Goal: Task Accomplishment & Management: Complete application form

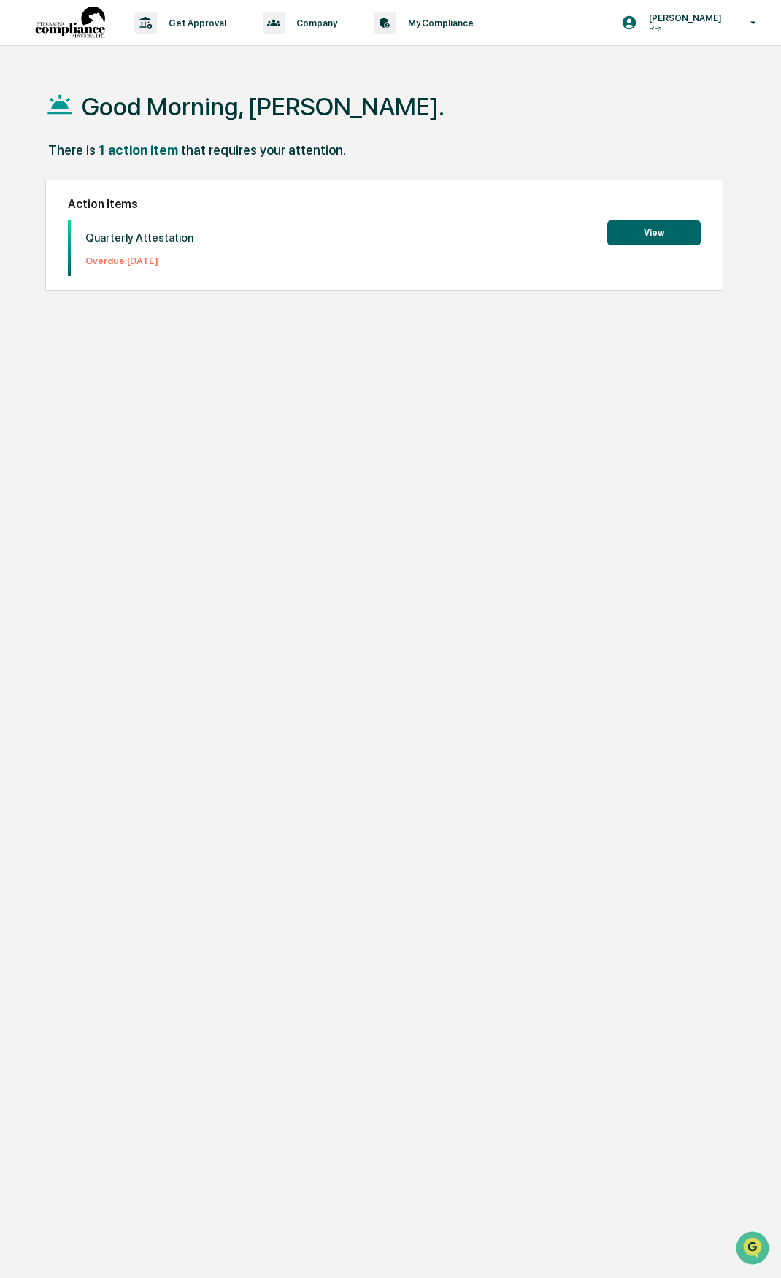
click at [615, 236] on button "View" at bounding box center [653, 232] width 93 height 25
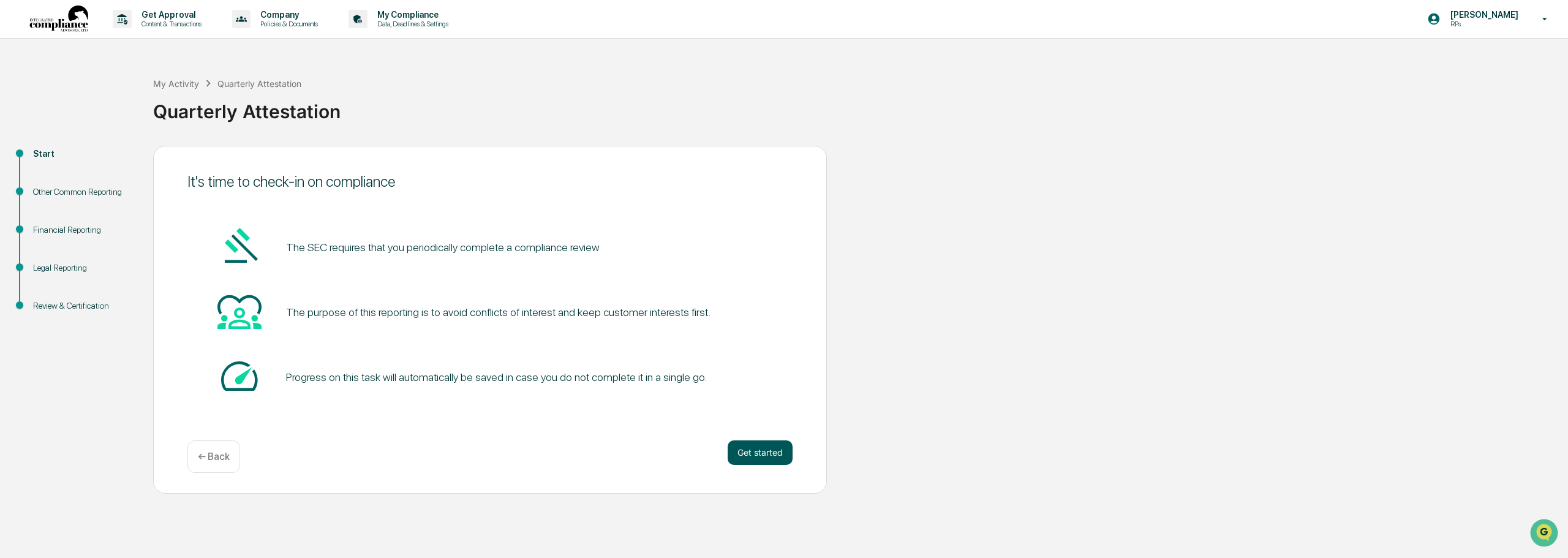
click at [654, 451] on button "Get started" at bounding box center [759, 452] width 65 height 24
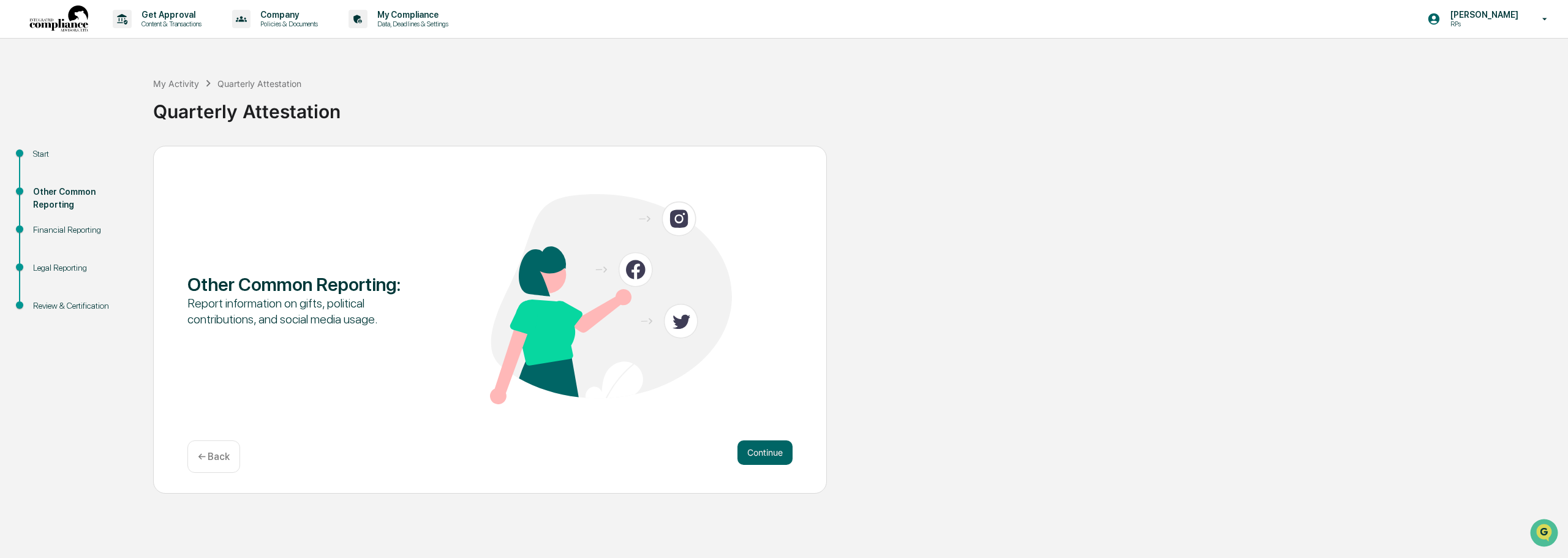
click at [654, 451] on button "Continue" at bounding box center [765, 452] width 55 height 24
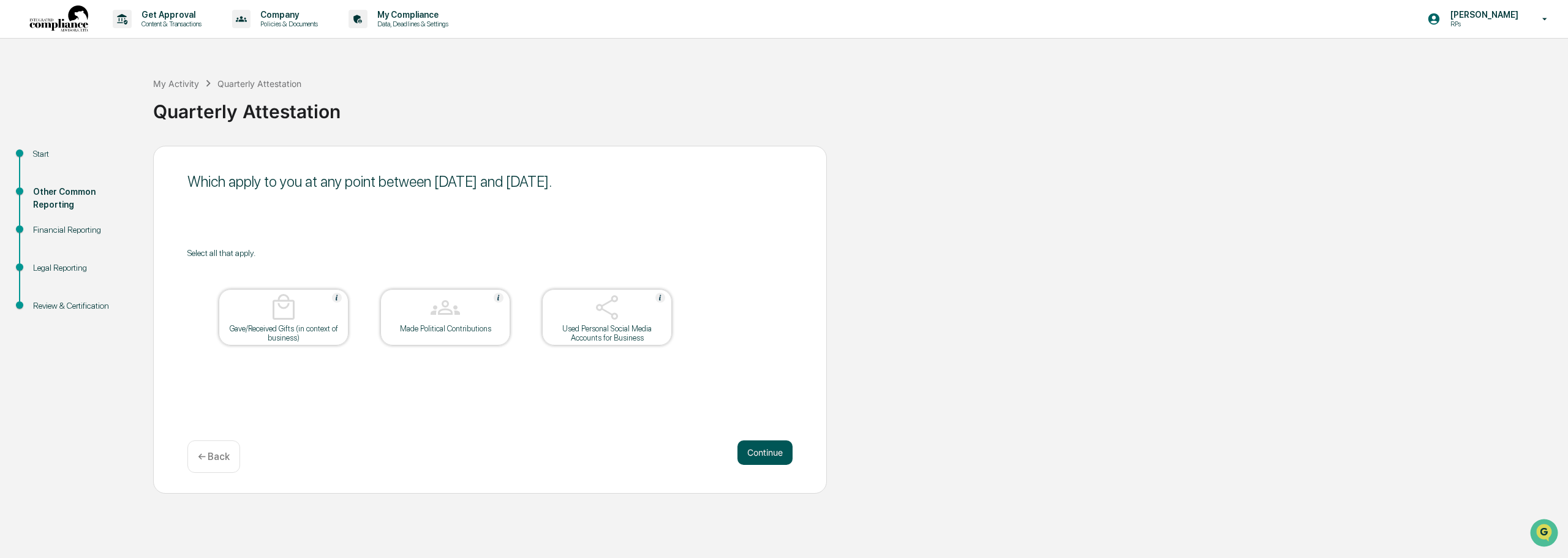
click at [654, 453] on button "Continue" at bounding box center [765, 452] width 55 height 24
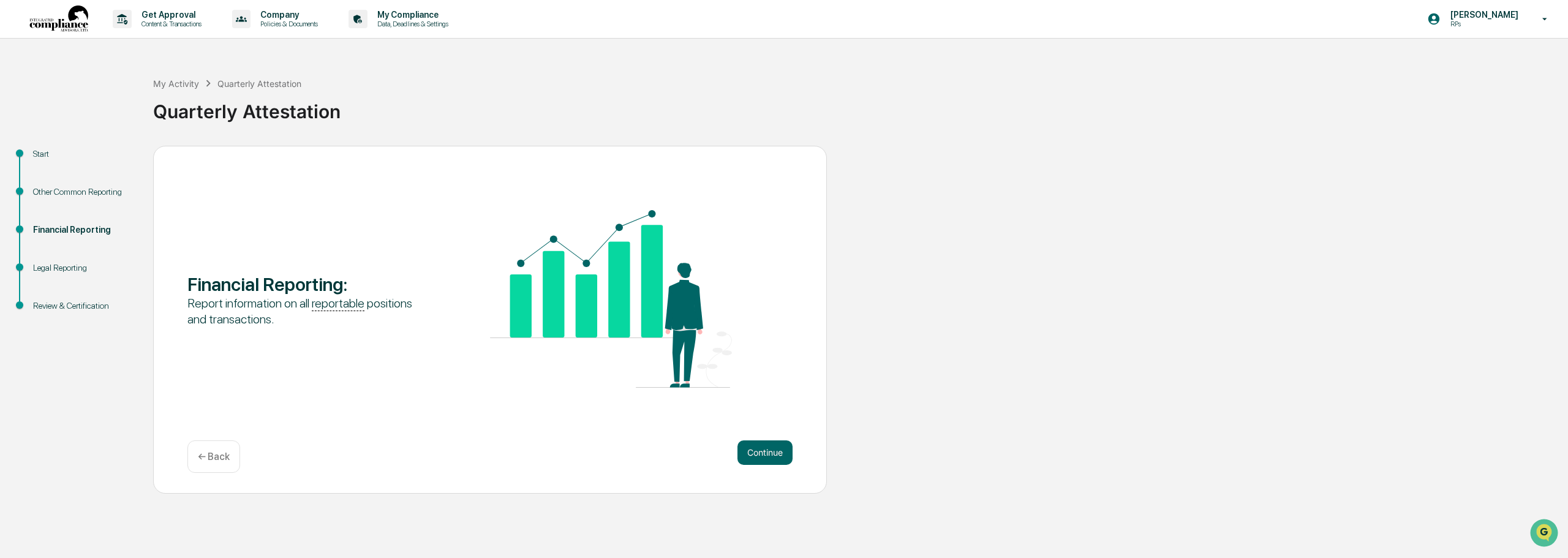
click at [654, 453] on button "Continue" at bounding box center [765, 452] width 55 height 24
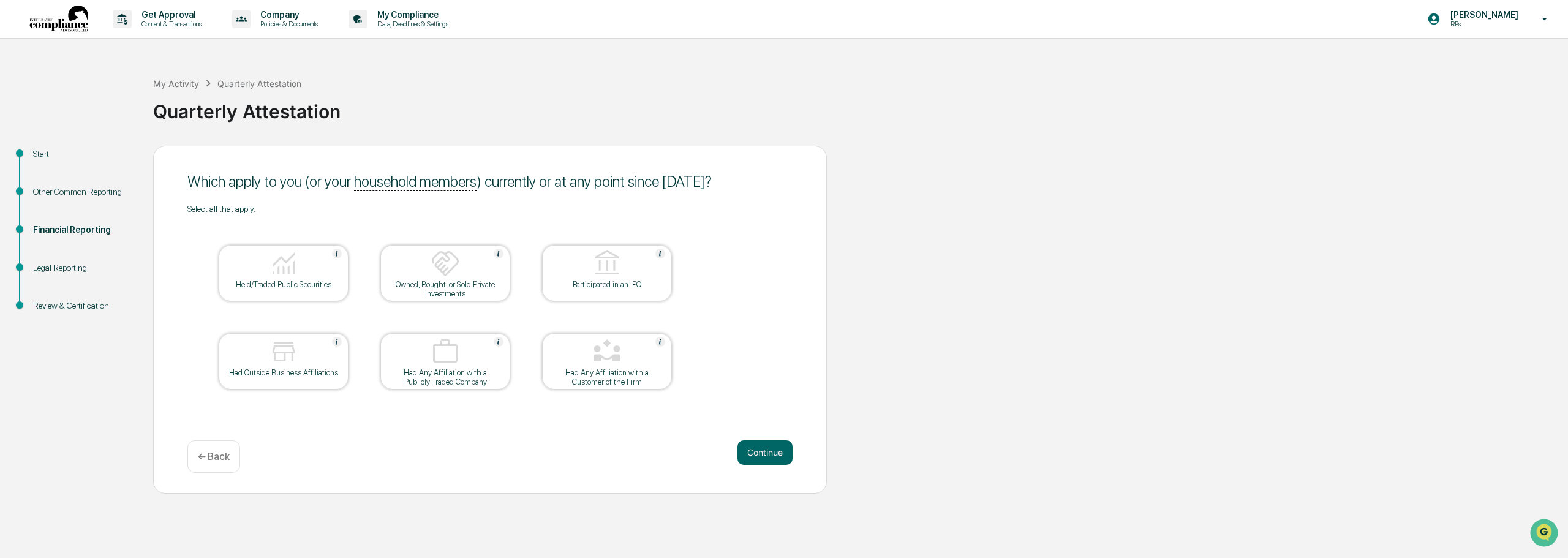
click at [268, 280] on div "Held/Traded Public Securities" at bounding box center [283, 284] width 110 height 9
click at [654, 450] on button "Continue" at bounding box center [765, 452] width 55 height 24
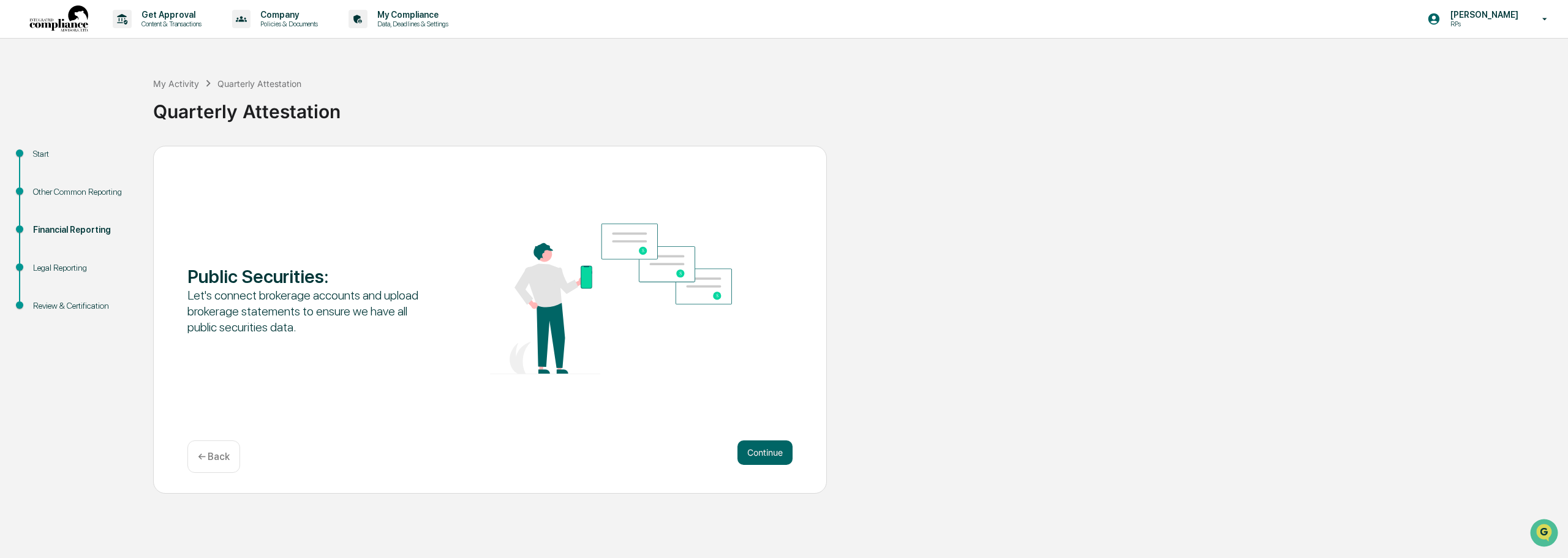
click at [654, 450] on button "Continue" at bounding box center [765, 452] width 55 height 24
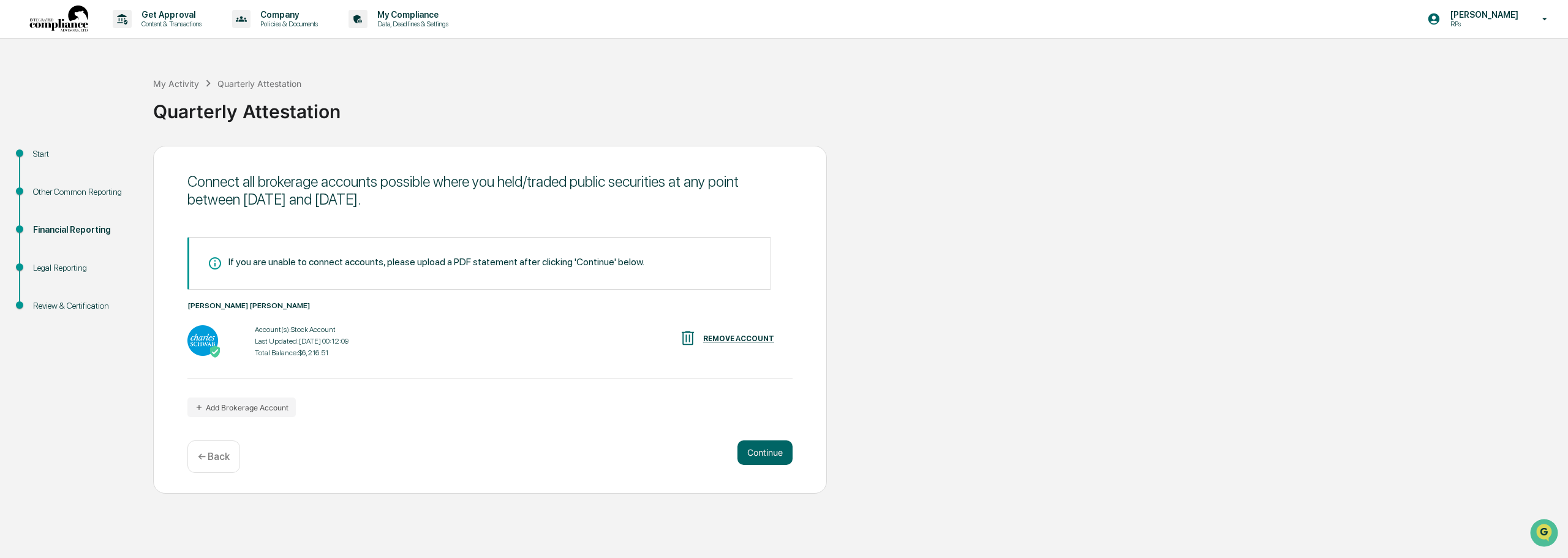
click at [210, 464] on div "← Back" at bounding box center [213, 456] width 53 height 33
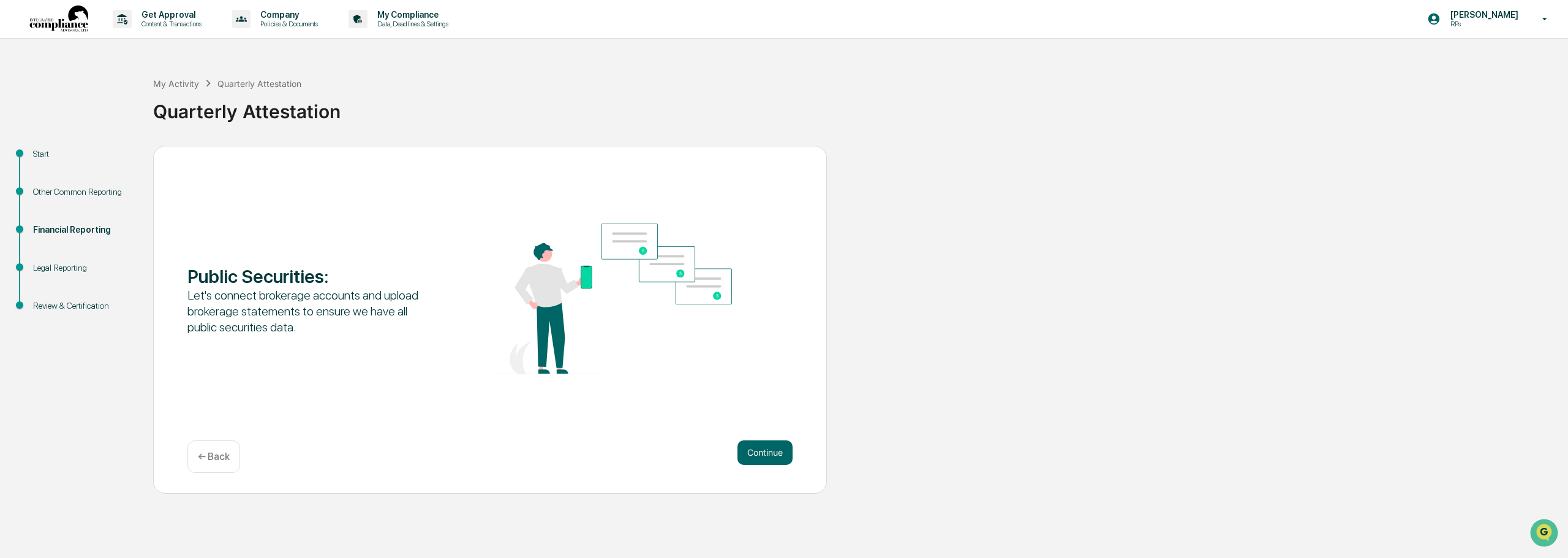
click at [207, 452] on p "← Back" at bounding box center [214, 456] width 32 height 12
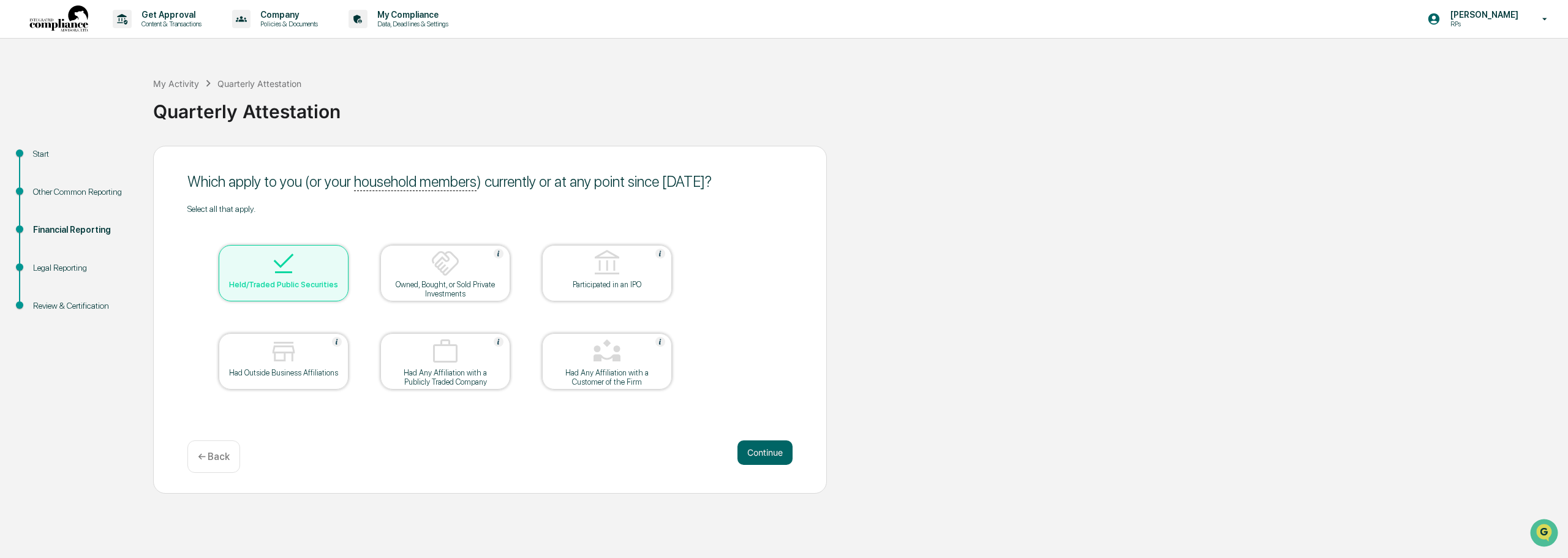
click at [581, 359] on div at bounding box center [607, 352] width 122 height 31
click at [654, 461] on button "Continue" at bounding box center [765, 452] width 55 height 24
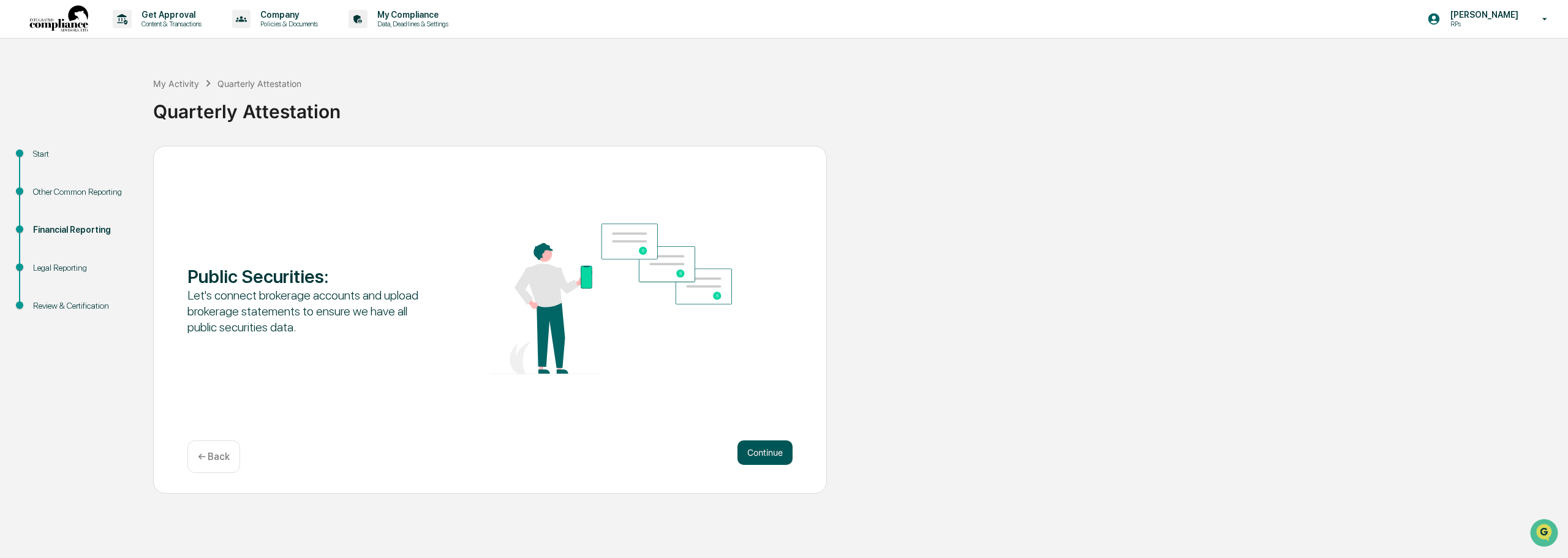
click at [654, 455] on button "Continue" at bounding box center [765, 452] width 55 height 24
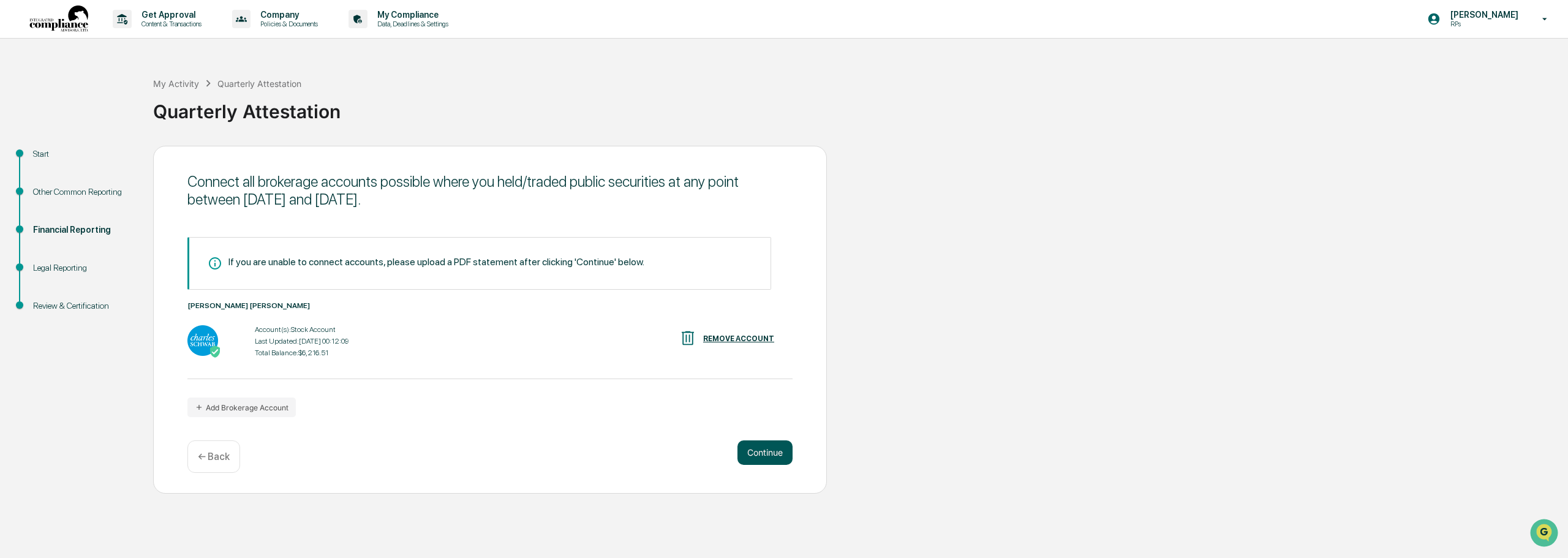
click at [654, 455] on button "Continue" at bounding box center [765, 452] width 55 height 24
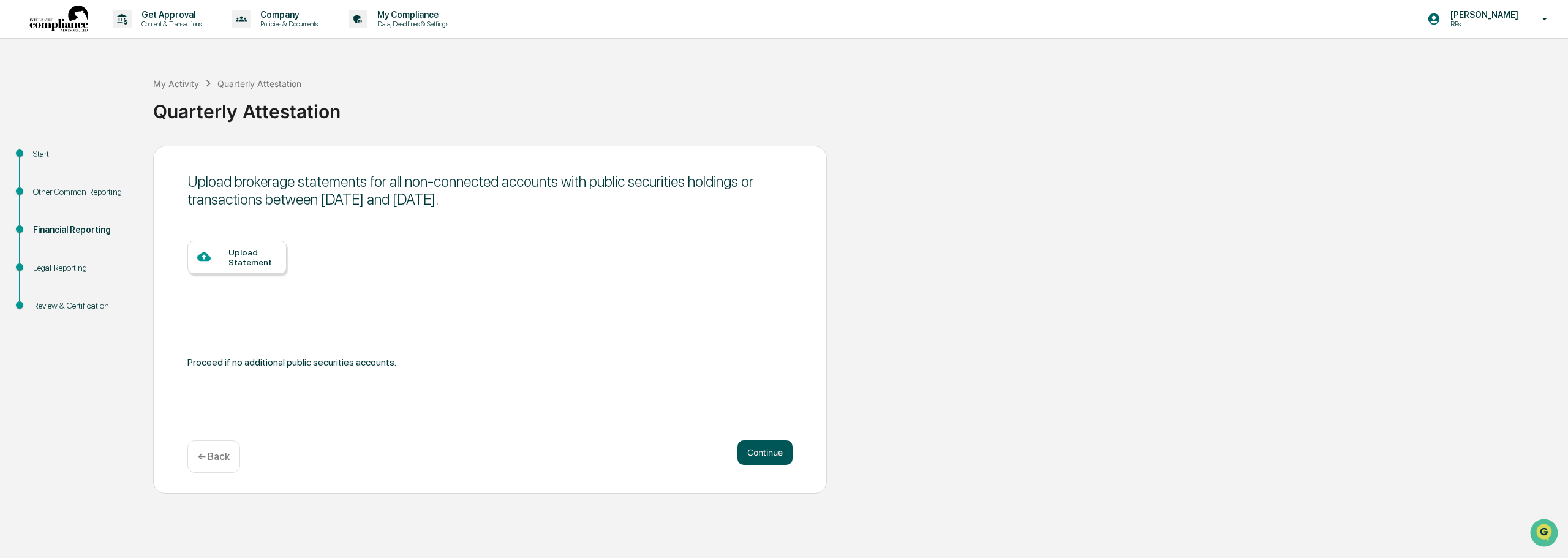
click at [654, 455] on button "Continue" at bounding box center [765, 452] width 55 height 24
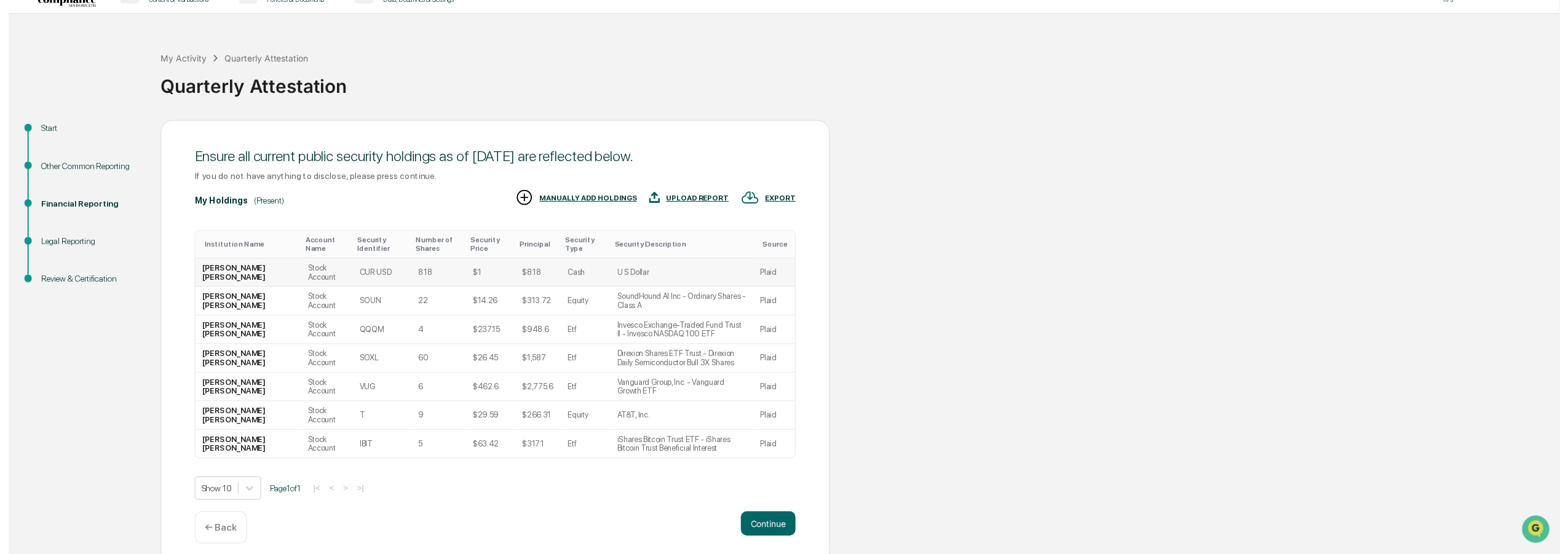
scroll to position [35, 0]
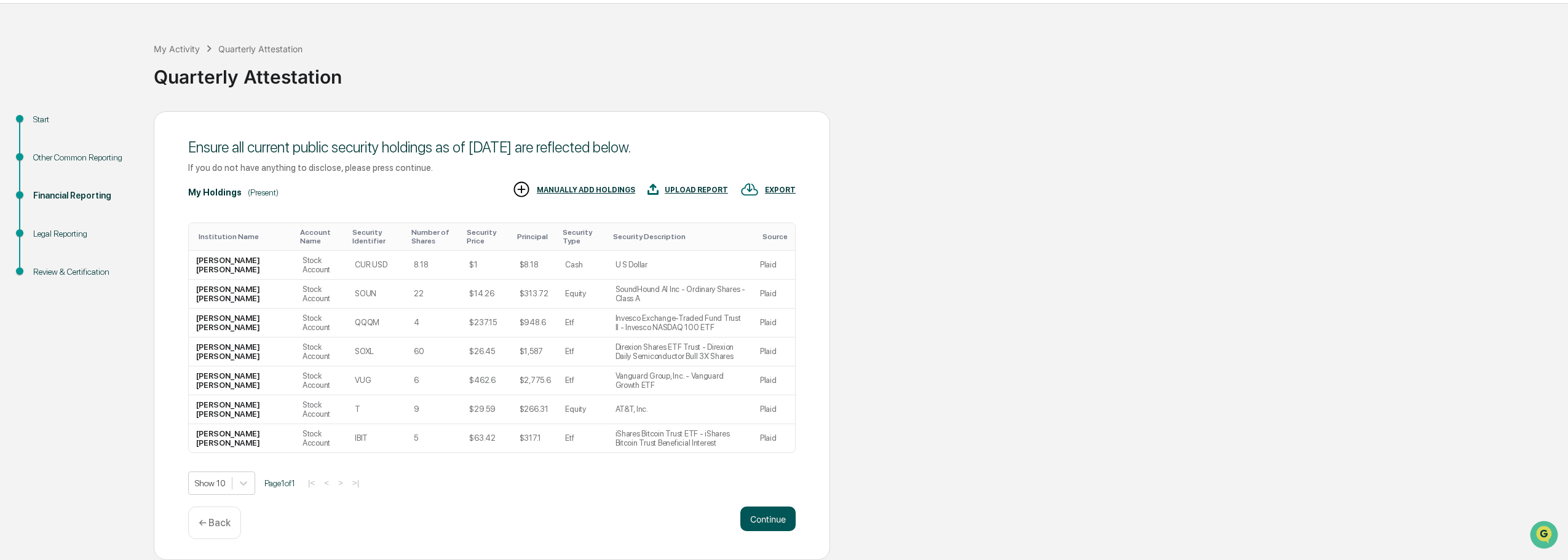
click at [657, 518] on button "Continue" at bounding box center [768, 518] width 56 height 24
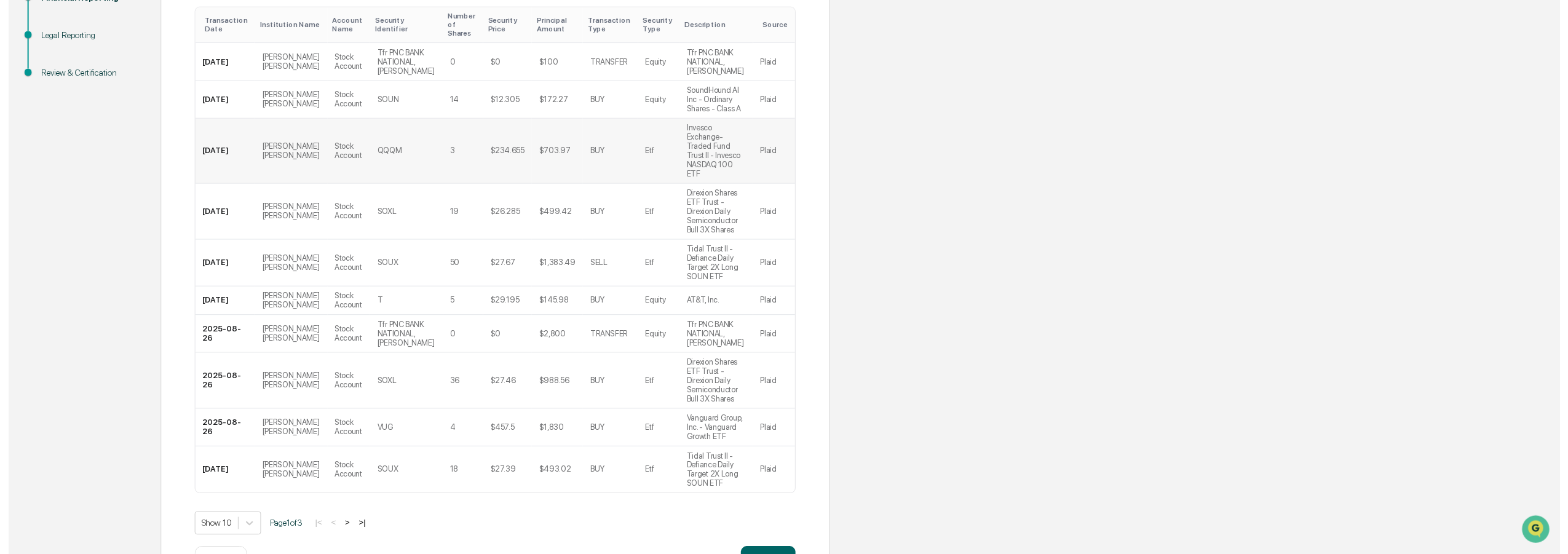
scroll to position [242, 0]
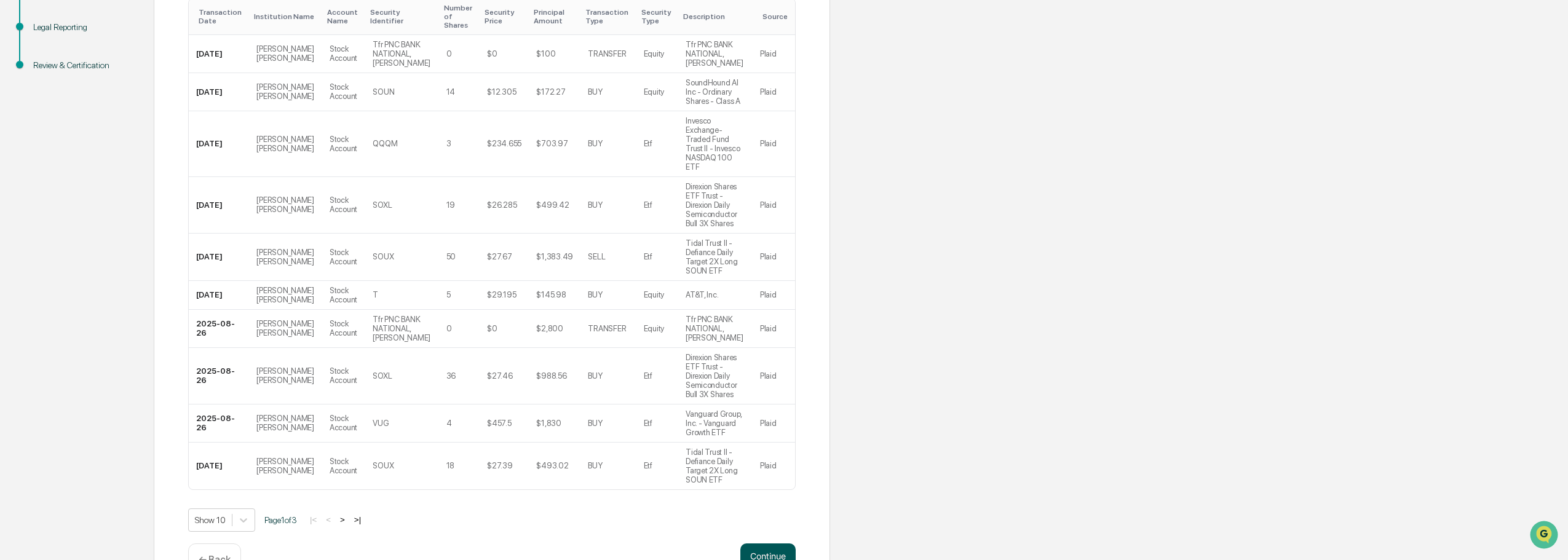
click at [657, 543] on button "Continue" at bounding box center [768, 555] width 56 height 24
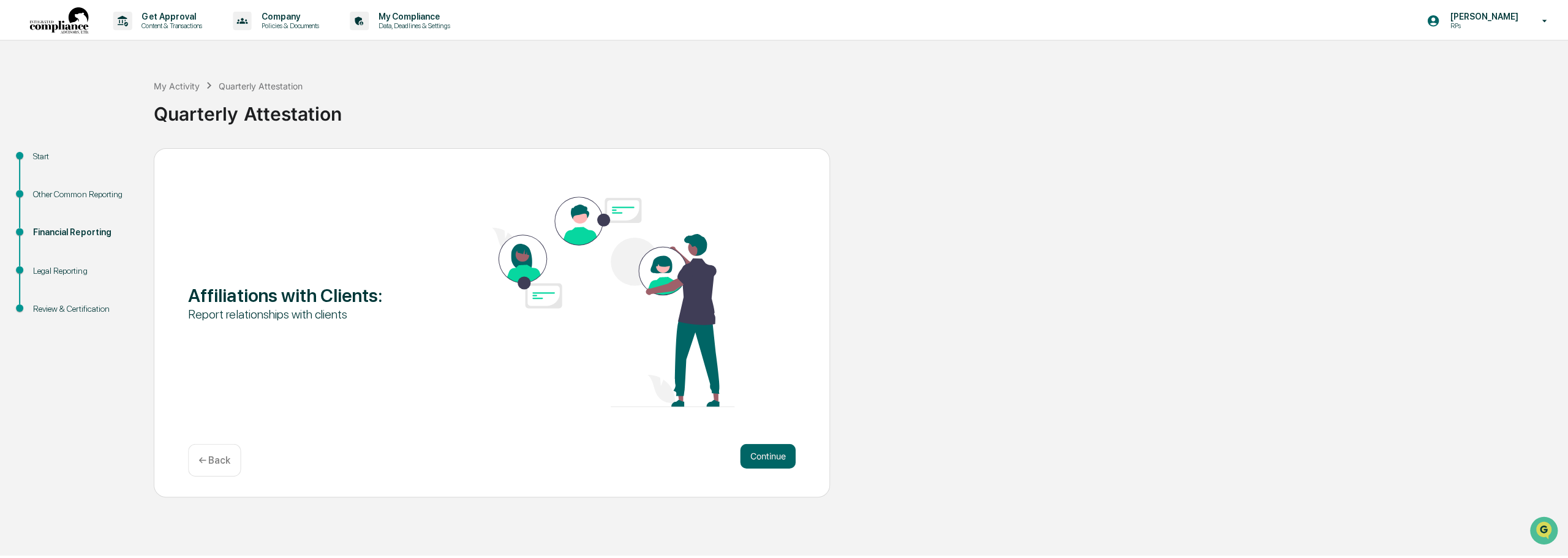
scroll to position [0, 0]
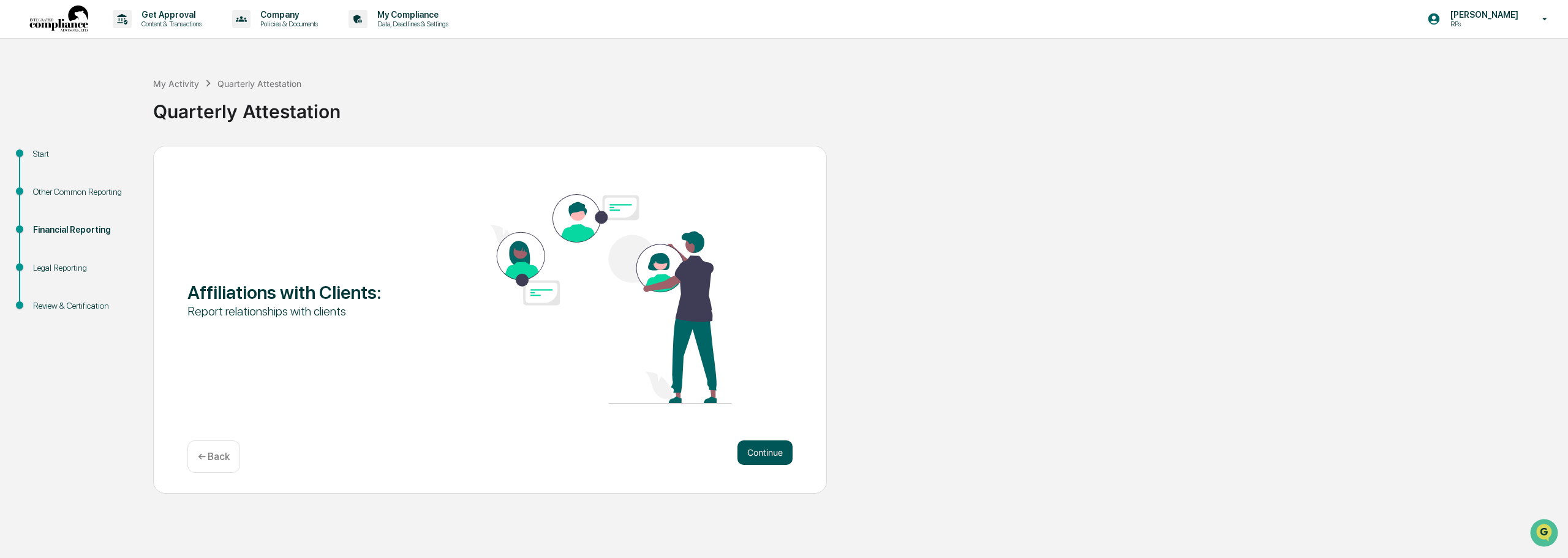
click at [654, 452] on button "Continue" at bounding box center [765, 452] width 55 height 24
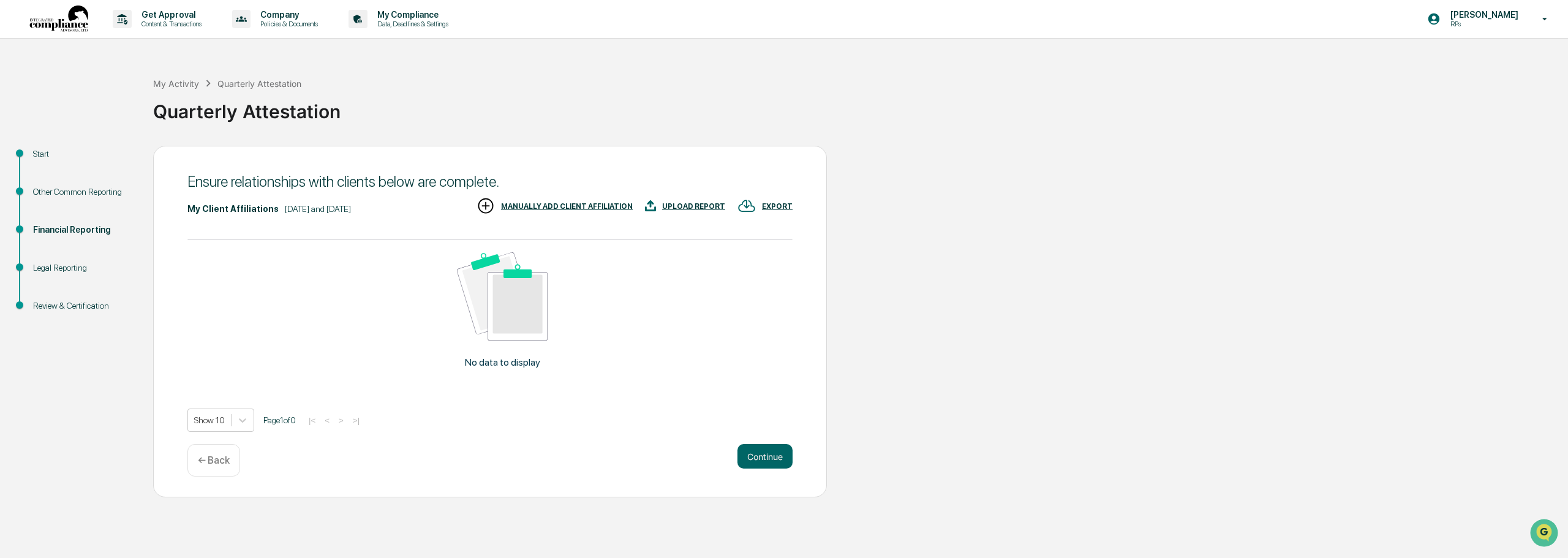
click at [549, 206] on div "MANUALLY ADD CLIENT AFFILIATION" at bounding box center [566, 206] width 132 height 8
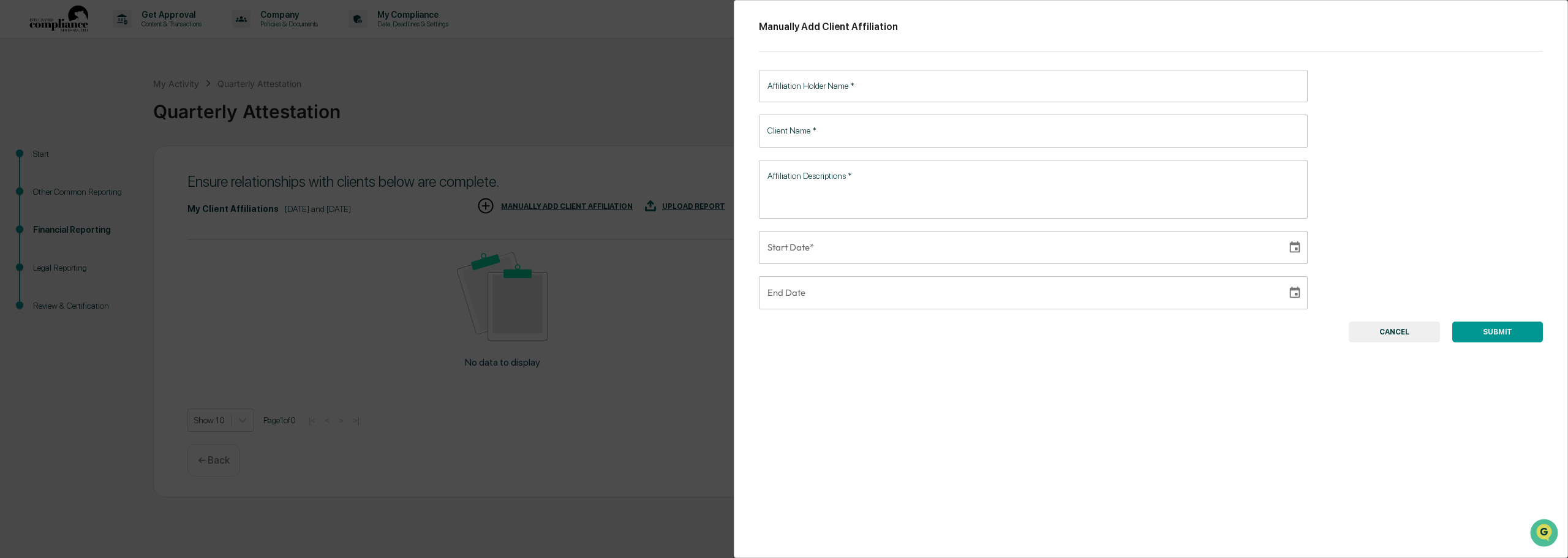
click at [654, 89] on input "Affiliation Holder Name   *" at bounding box center [1033, 86] width 549 height 33
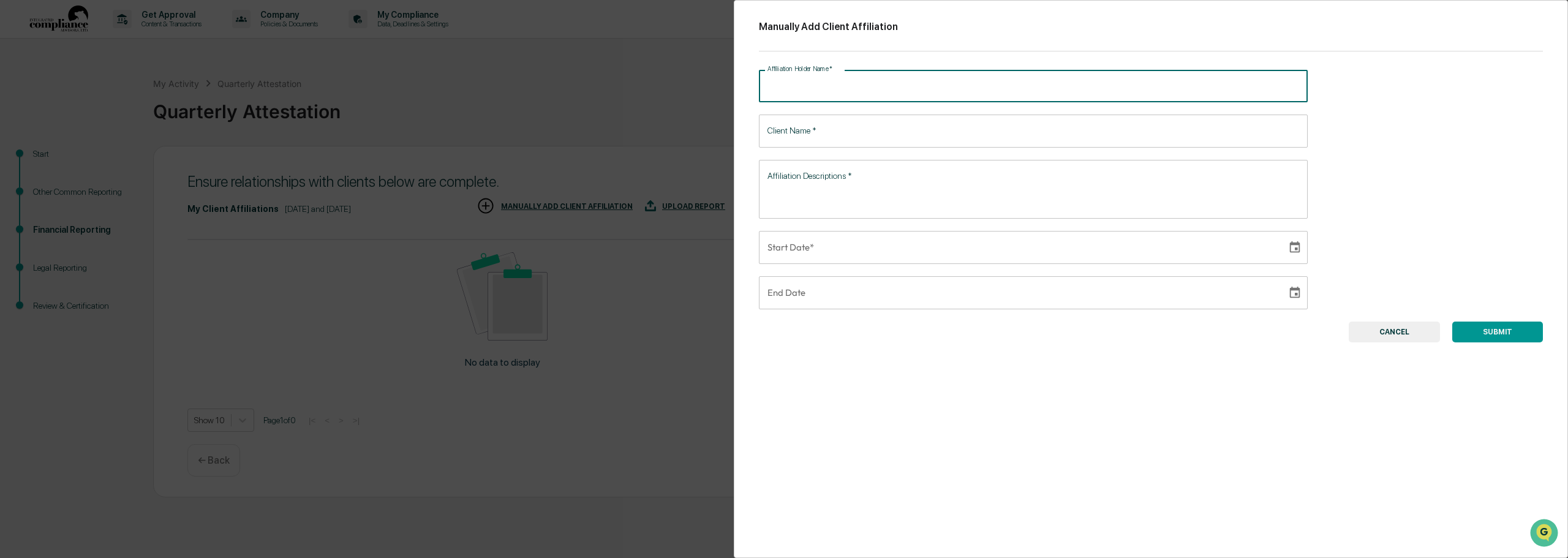
click at [654, 404] on div "Manually Add Client Affiliation Affiliation Holder Name   * Affiliation Holder …" at bounding box center [1150, 279] width 834 height 558
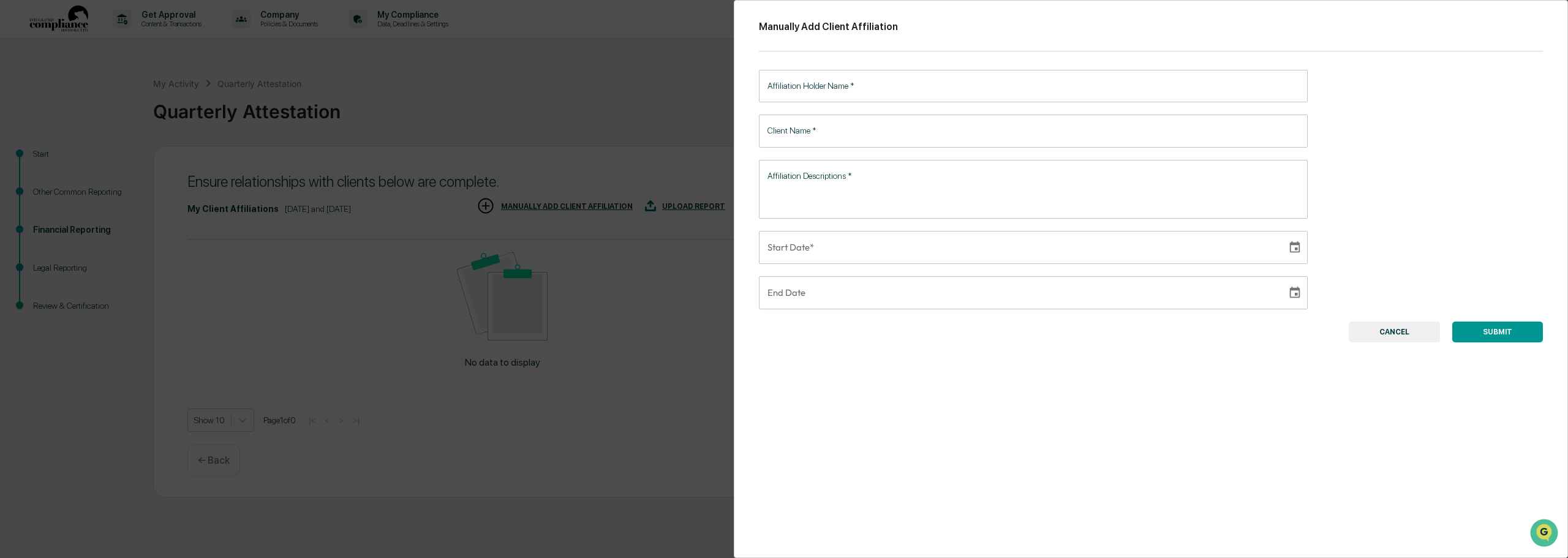
click at [654, 85] on input "Affiliation Holder Name   *" at bounding box center [1033, 86] width 549 height 33
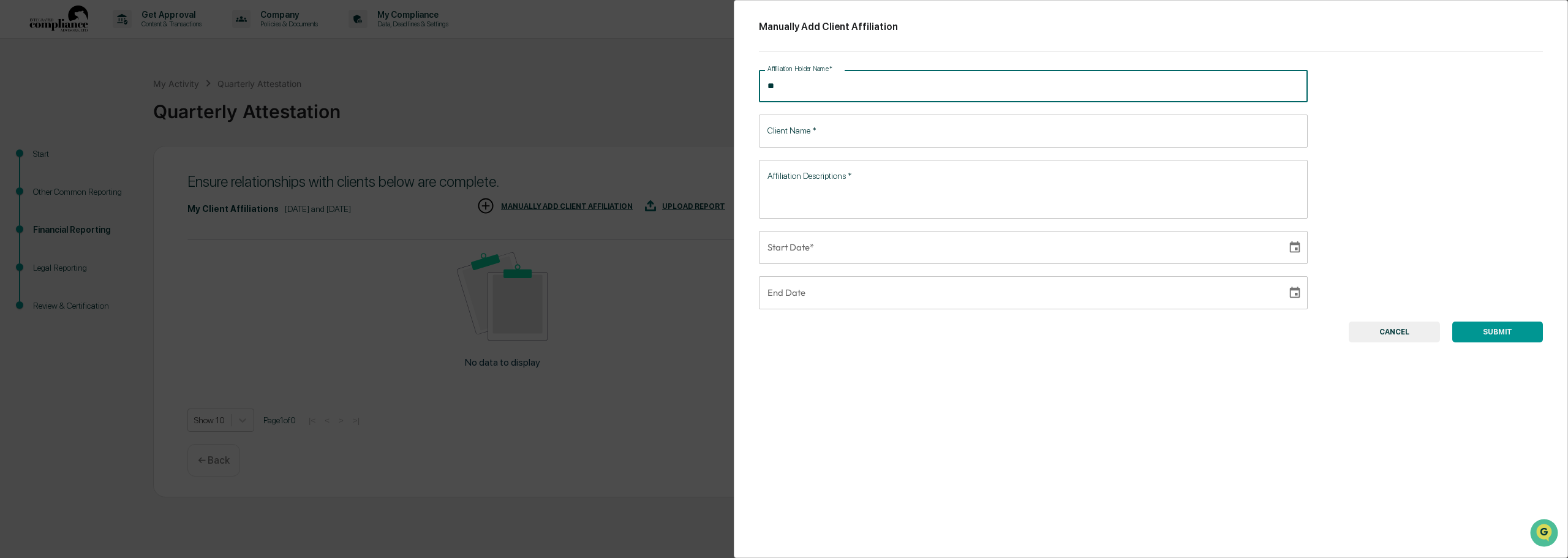
type input "*"
click at [654, 475] on div "Manually Add Client Affiliation Affiliation Holder Name   * Affiliation Holder …" at bounding box center [1150, 279] width 834 height 558
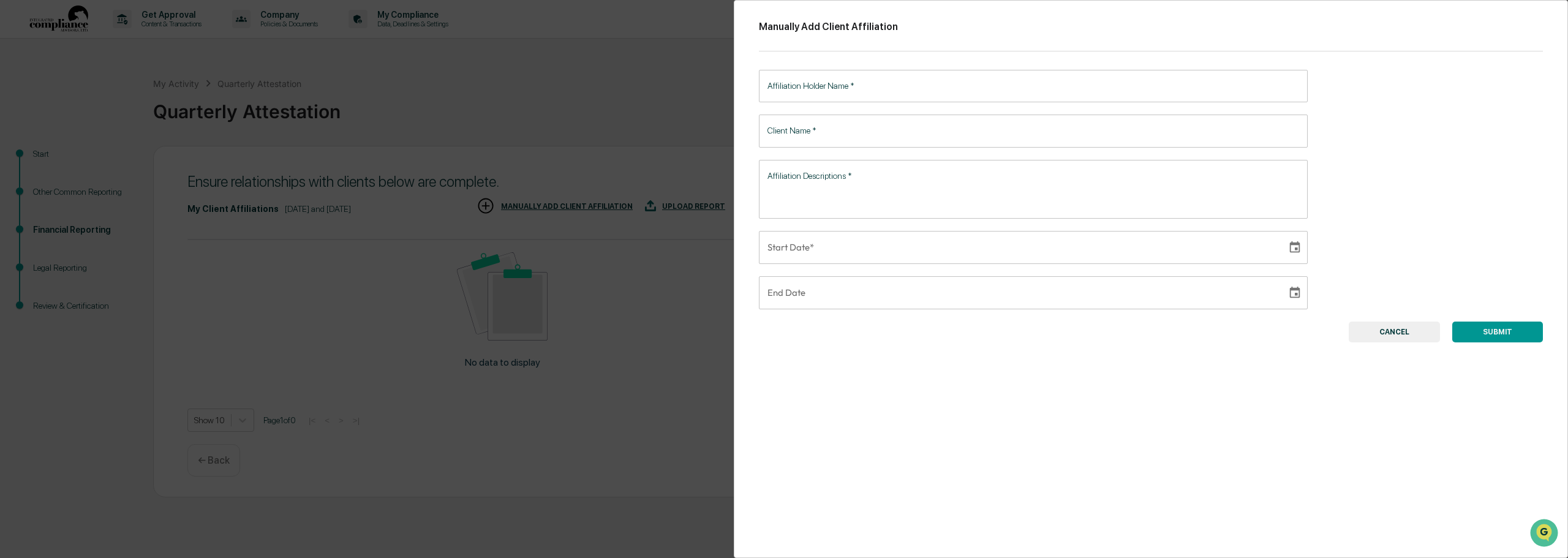
drag, startPoint x: 1376, startPoint y: 339, endPoint x: 1361, endPoint y: 334, distance: 15.8
click at [654, 339] on button "CANCEL" at bounding box center [1393, 331] width 91 height 21
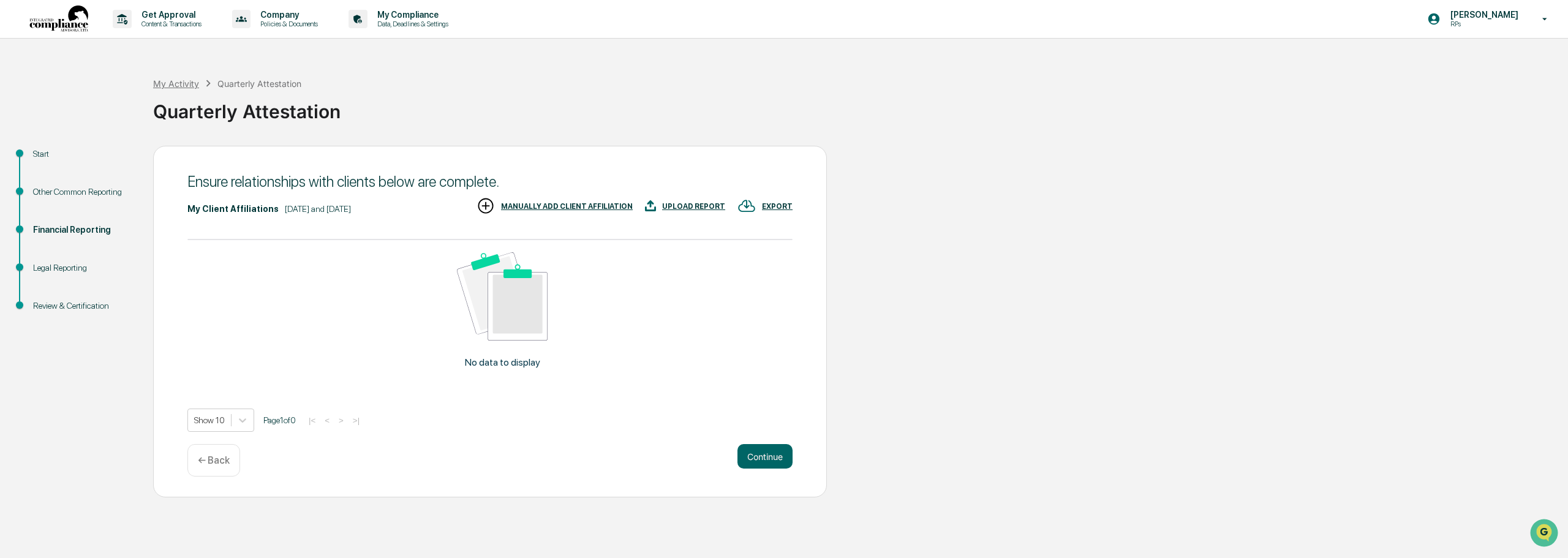
click at [197, 81] on div "My Activity" at bounding box center [175, 83] width 46 height 10
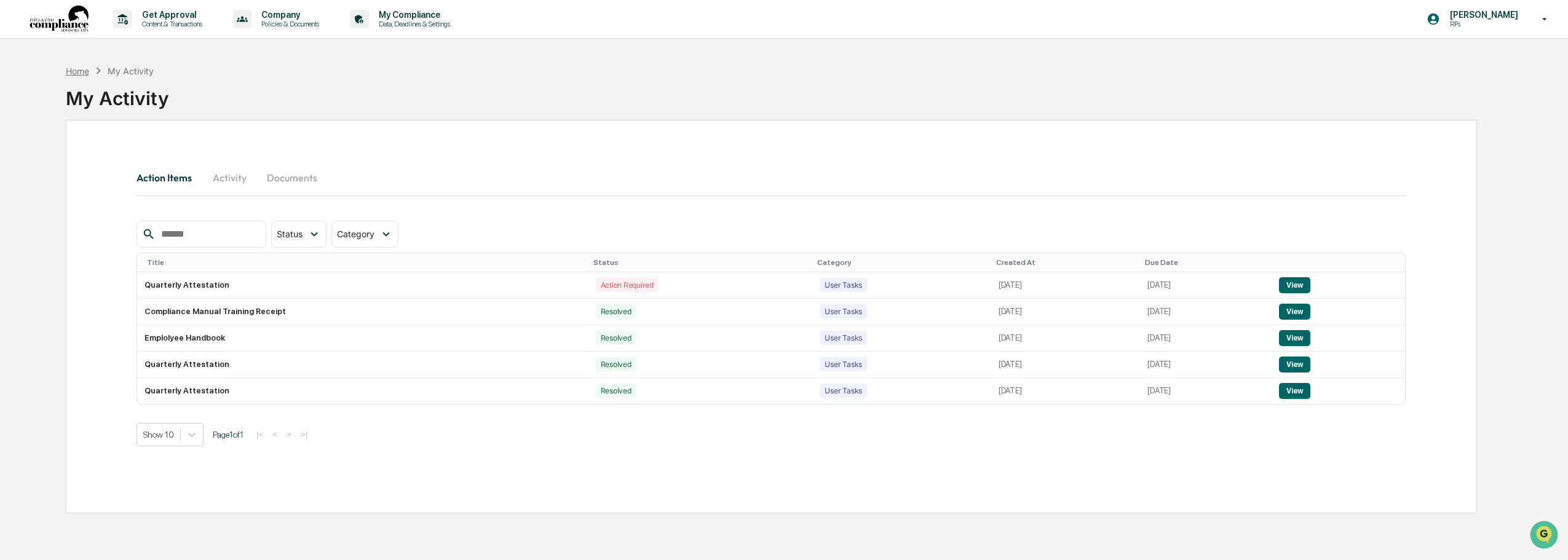
click at [85, 72] on div "Home" at bounding box center [78, 71] width 24 height 10
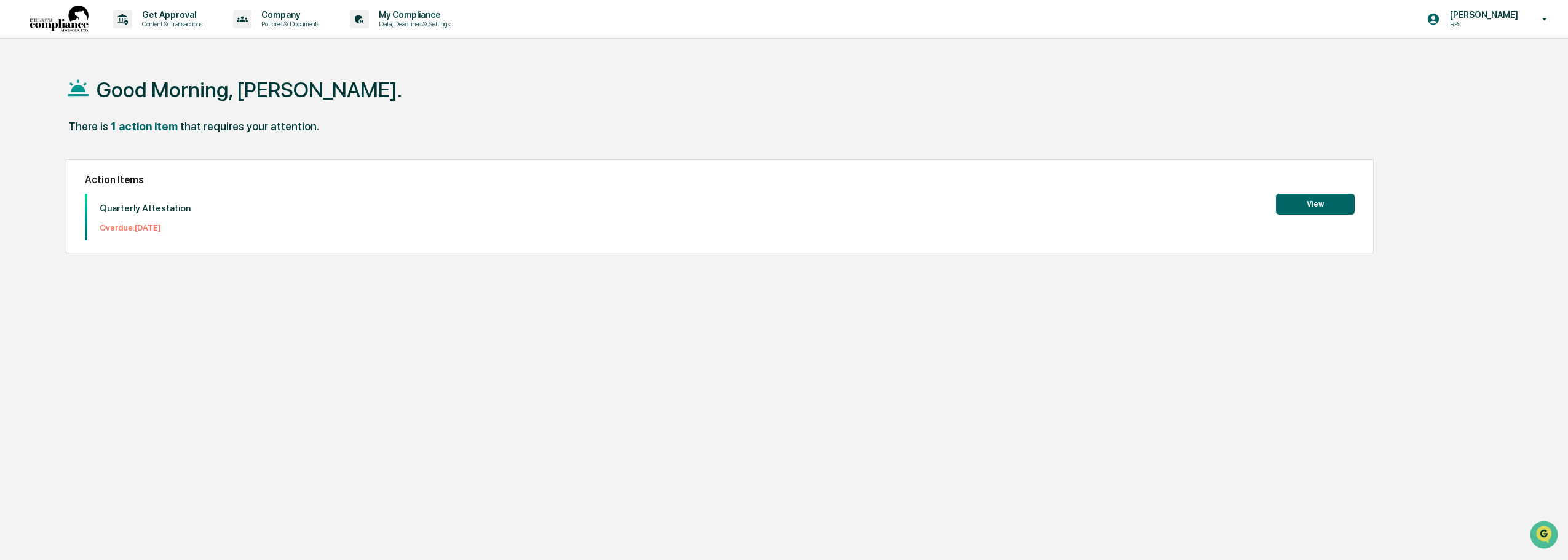
click at [657, 200] on button "View" at bounding box center [1315, 204] width 78 height 21
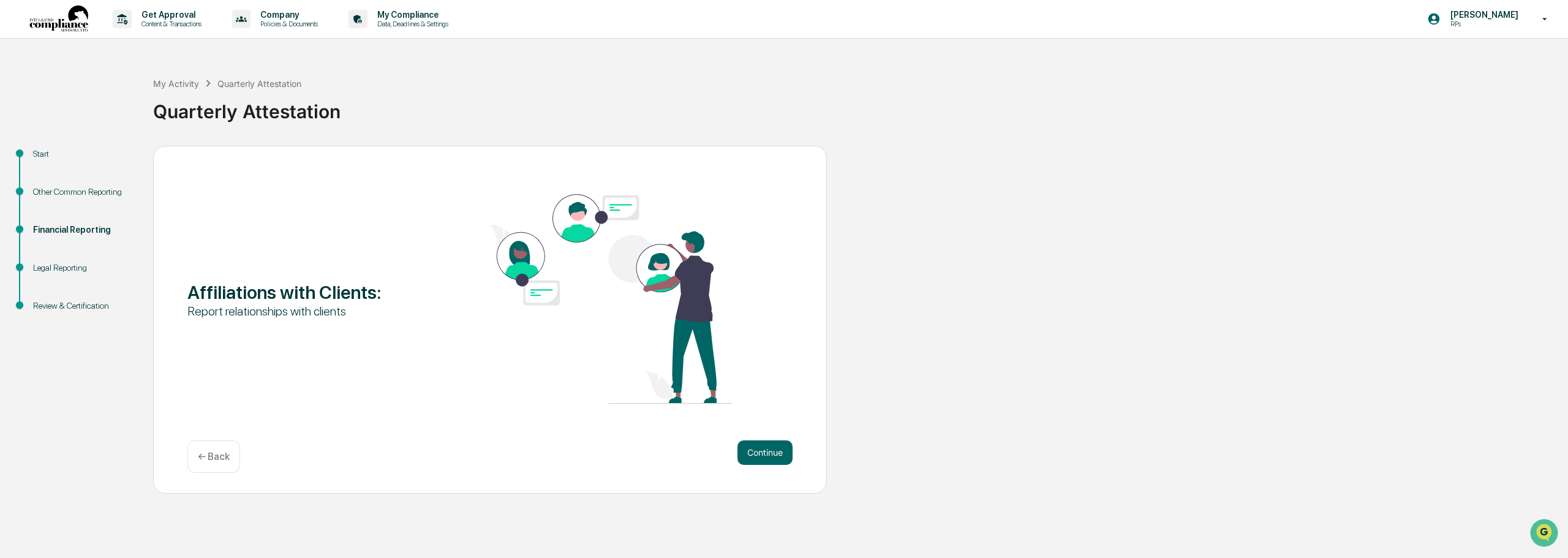
click at [207, 448] on div "← Back" at bounding box center [213, 456] width 53 height 33
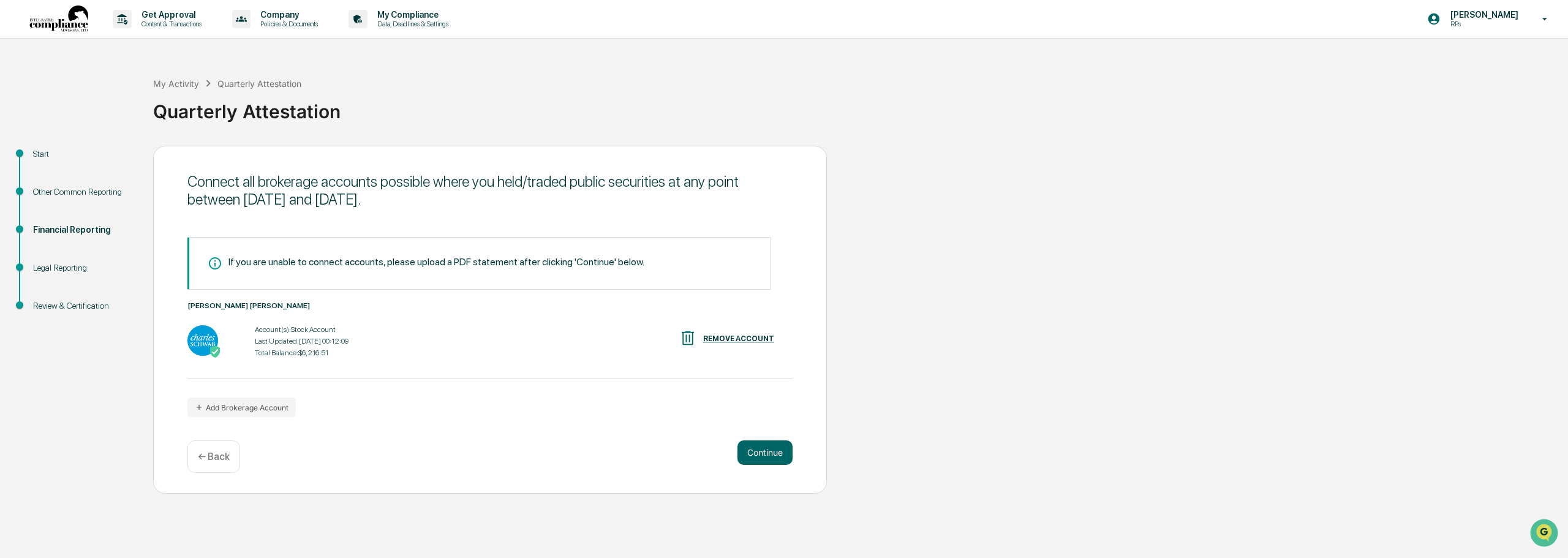
click at [216, 459] on p "← Back" at bounding box center [214, 456] width 32 height 12
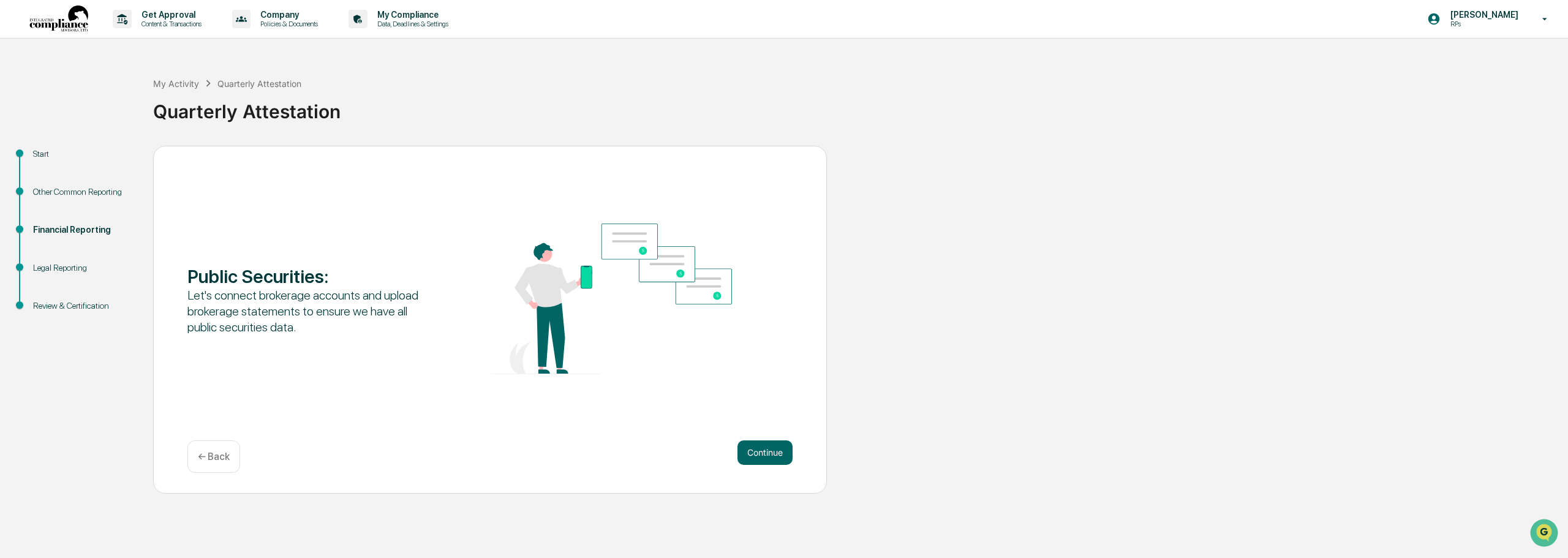
click at [216, 459] on p "← Back" at bounding box center [214, 456] width 32 height 12
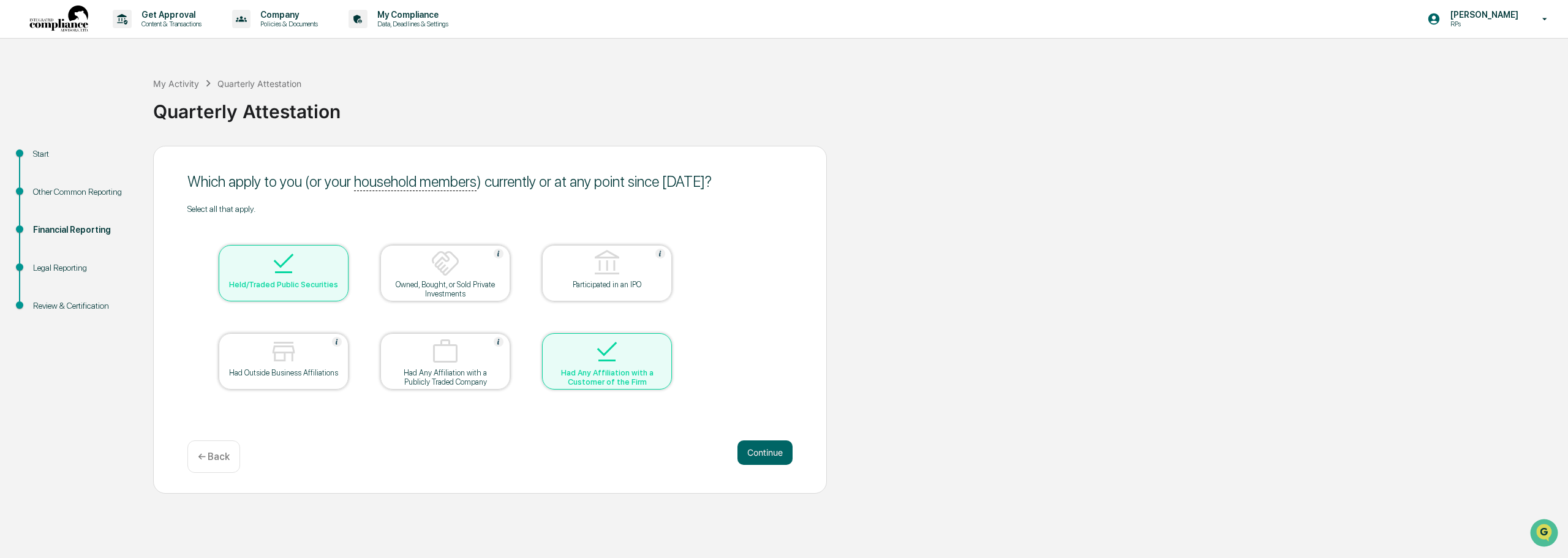
click at [654, 364] on div at bounding box center [607, 352] width 122 height 31
click at [654, 455] on button "Continue" at bounding box center [765, 452] width 55 height 24
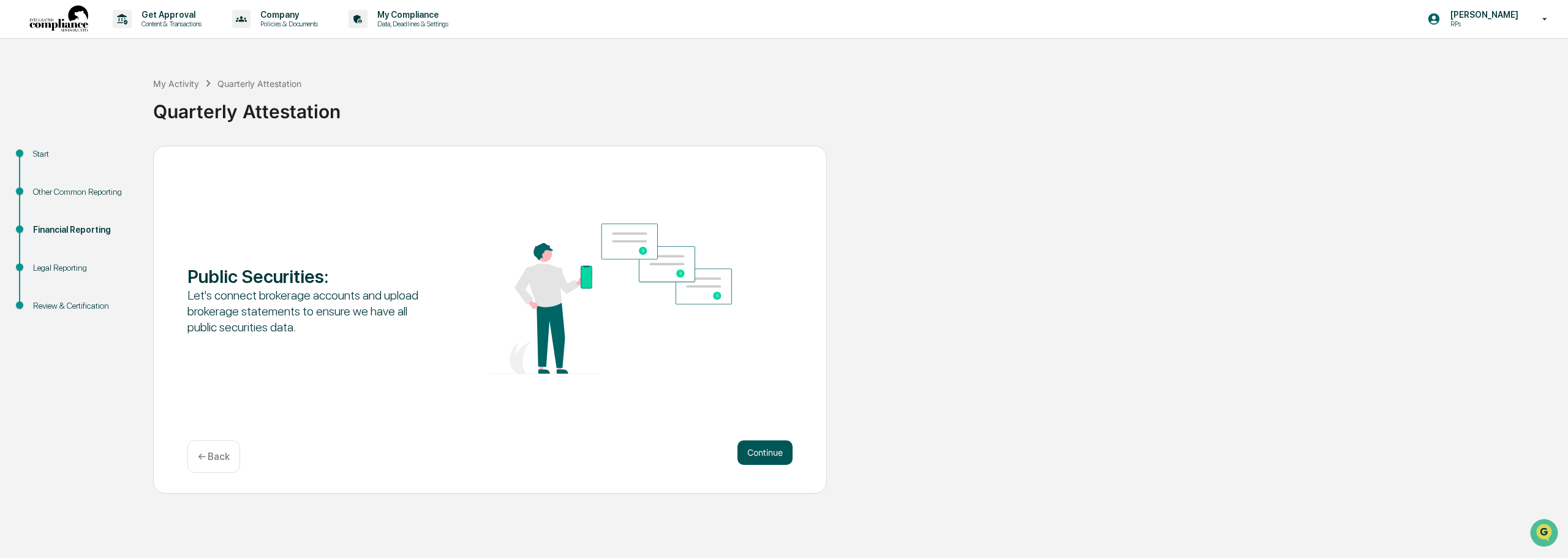
click at [654, 441] on button "Continue" at bounding box center [765, 452] width 55 height 24
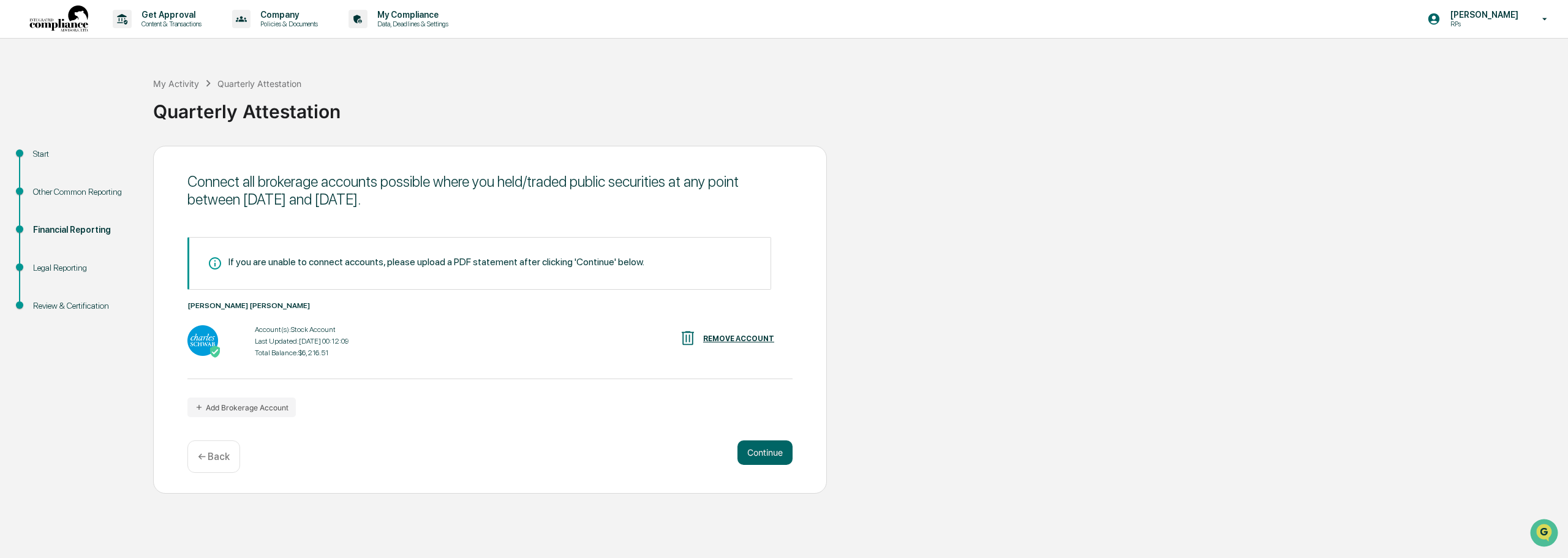
click at [226, 455] on p "← Back" at bounding box center [214, 456] width 32 height 12
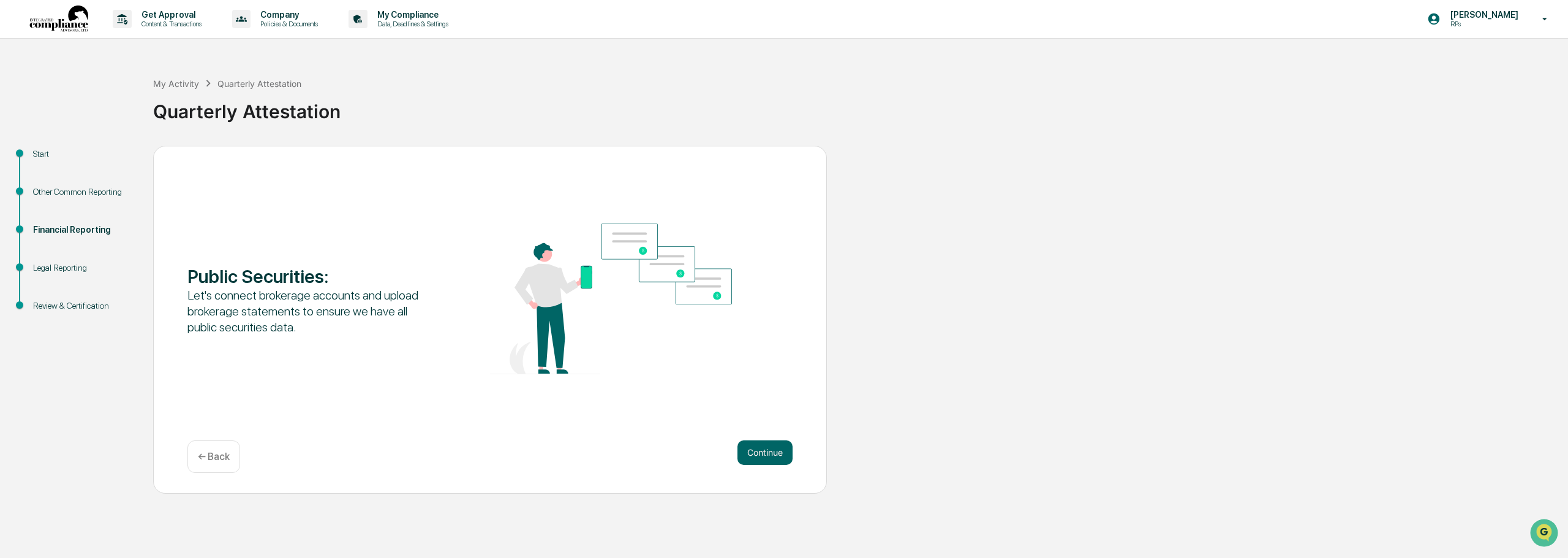
click at [226, 455] on p "← Back" at bounding box center [214, 456] width 32 height 12
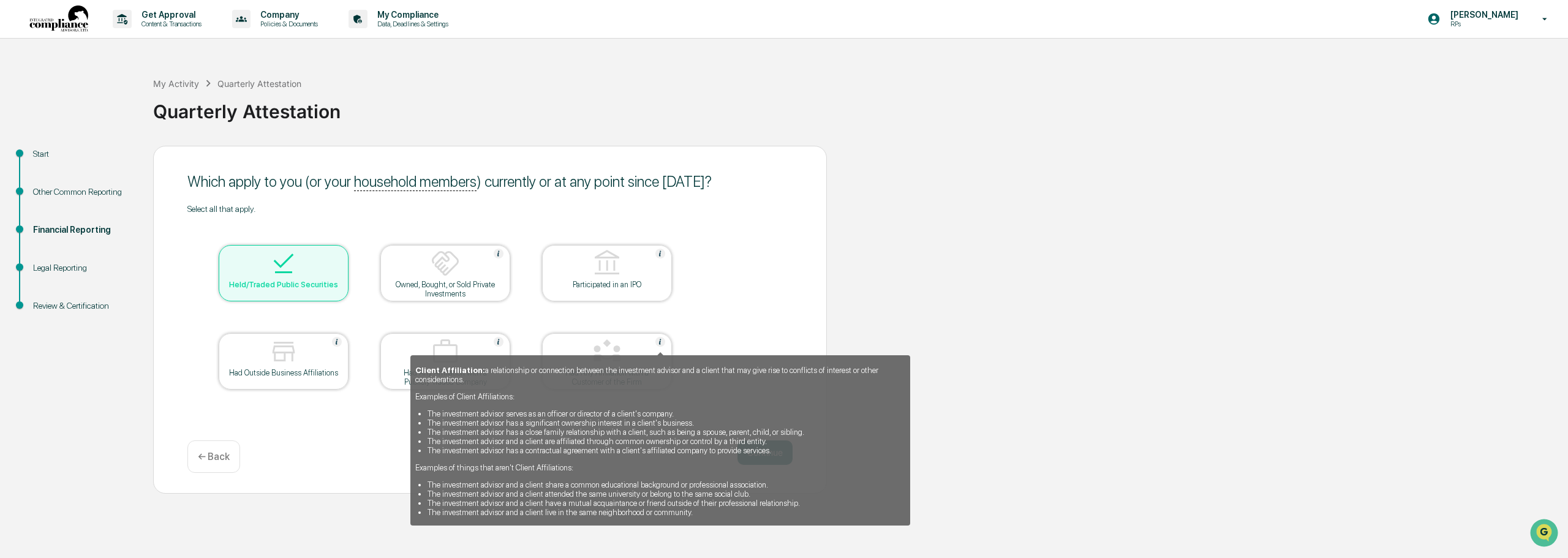
click at [654, 342] on img at bounding box center [660, 342] width 10 height 10
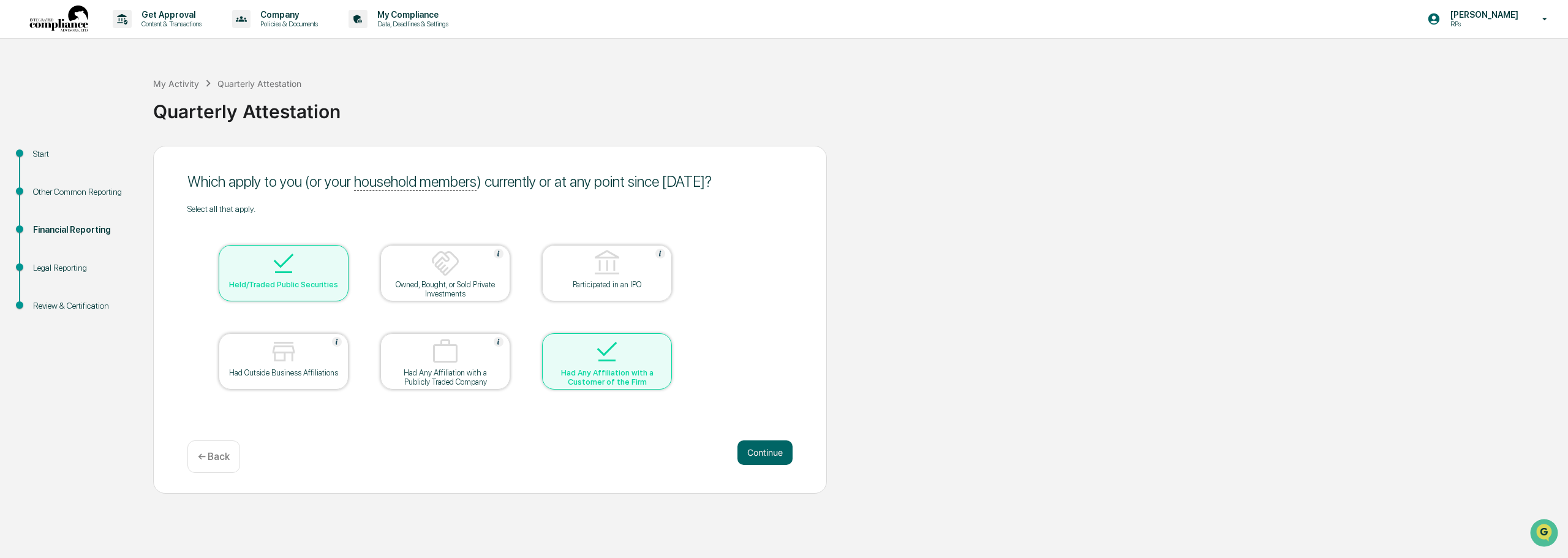
click at [654, 342] on div at bounding box center [607, 352] width 122 height 31
click at [609, 347] on img at bounding box center [607, 351] width 29 height 29
click at [654, 441] on button "Continue" at bounding box center [765, 452] width 55 height 24
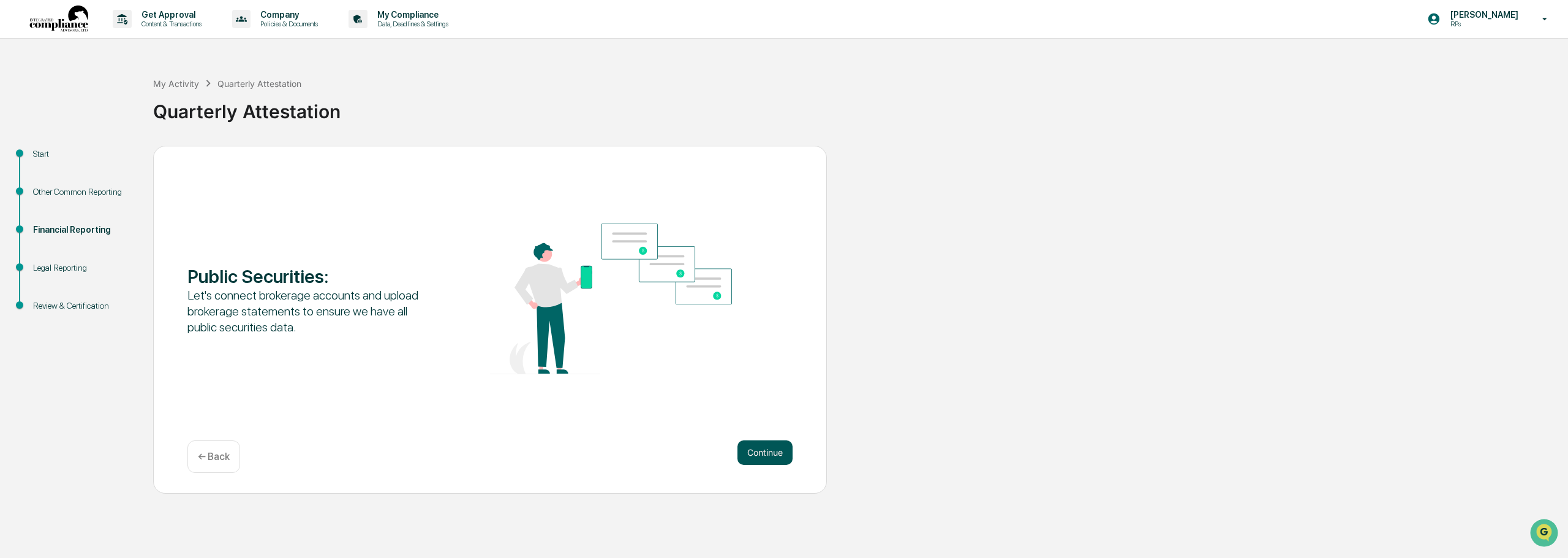
click at [654, 446] on button "Continue" at bounding box center [765, 452] width 55 height 24
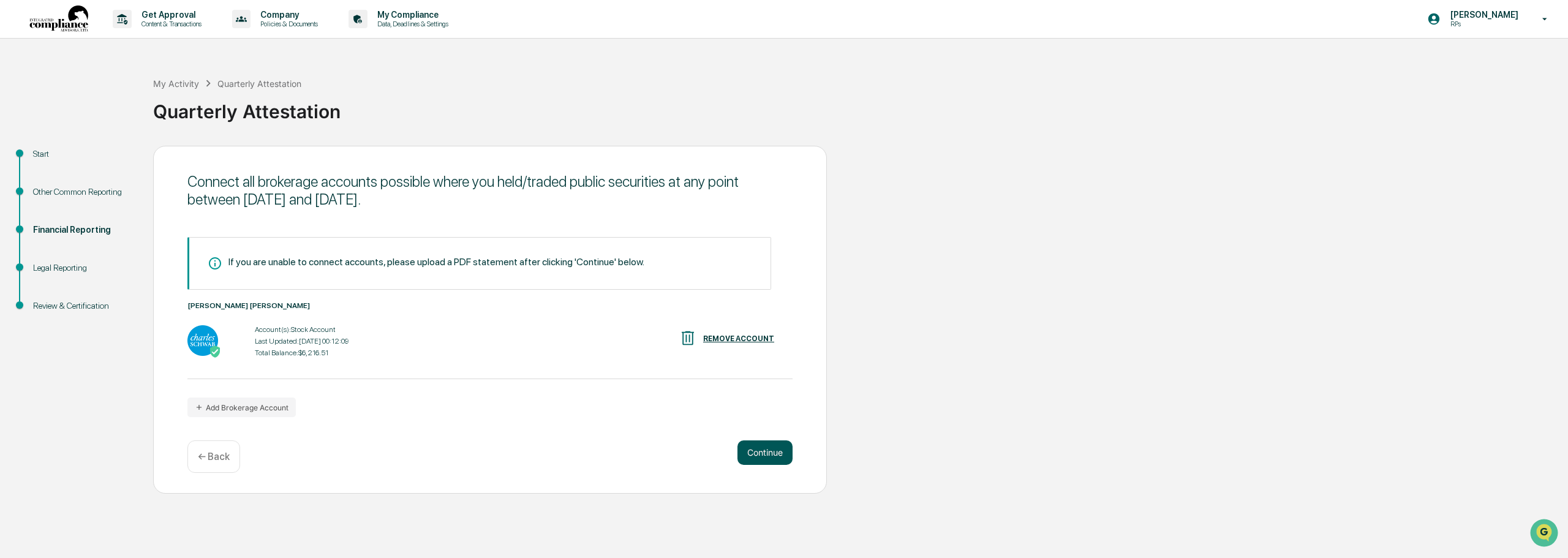
click at [654, 446] on button "Continue" at bounding box center [765, 452] width 55 height 24
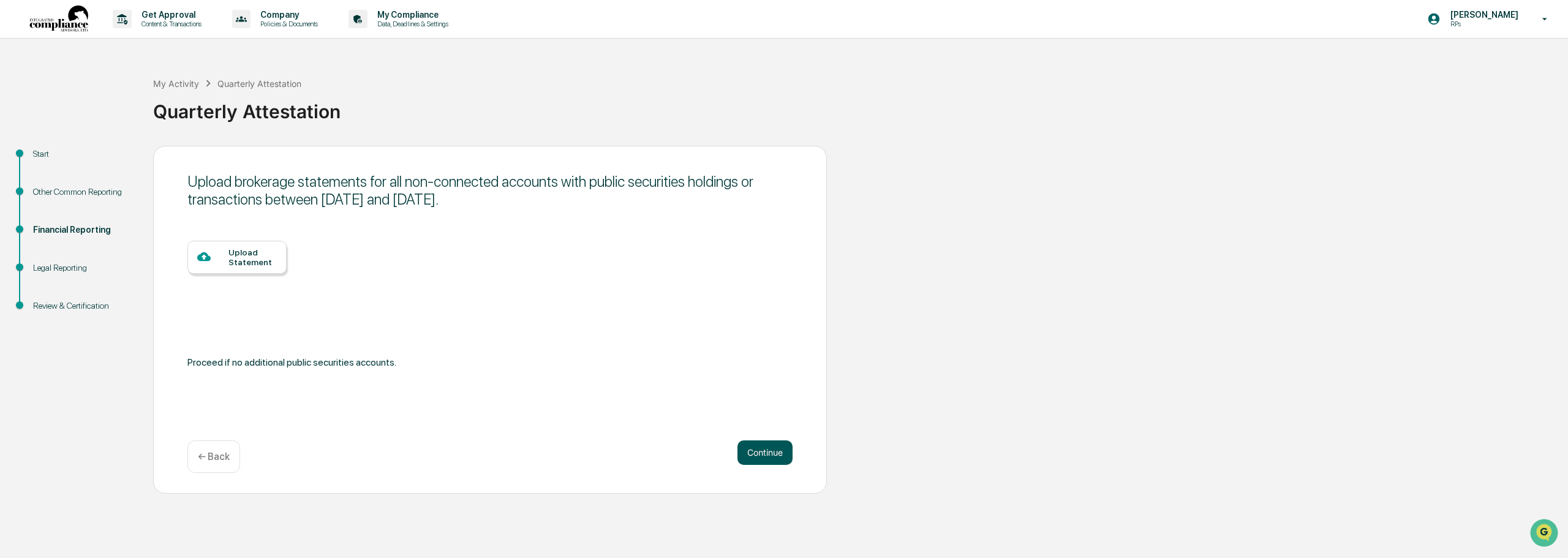
click at [654, 446] on button "Continue" at bounding box center [765, 452] width 55 height 24
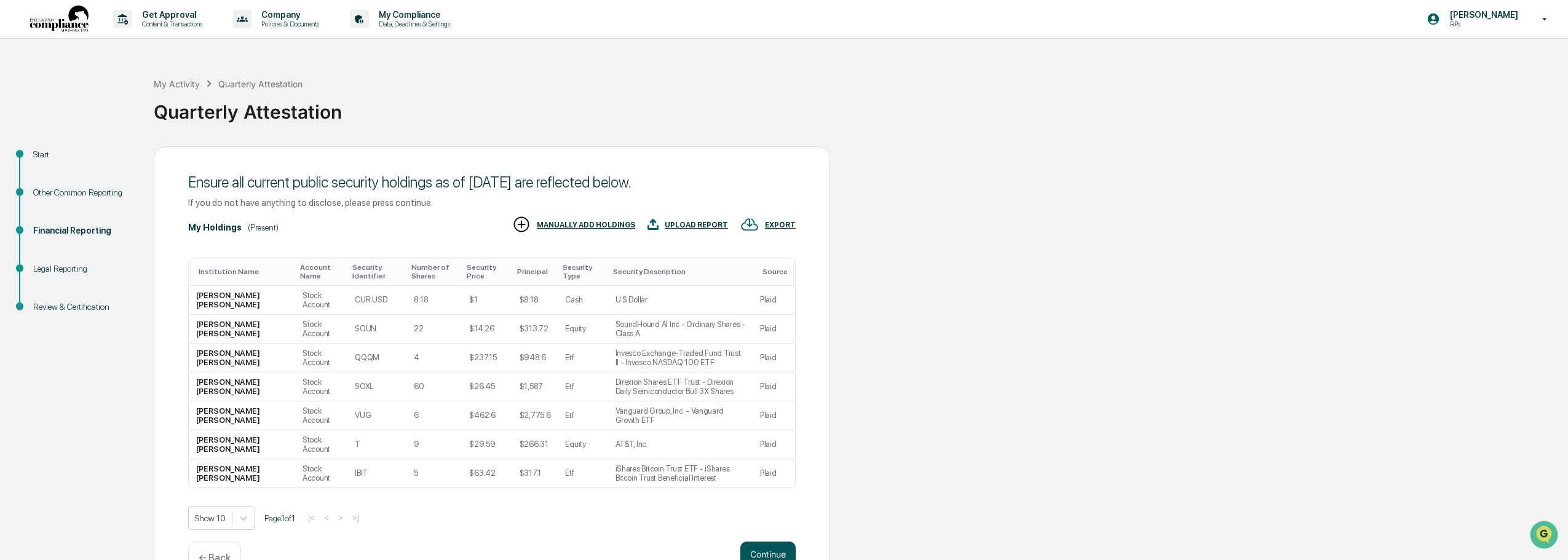
click at [657, 547] on button "Continue" at bounding box center [768, 553] width 56 height 24
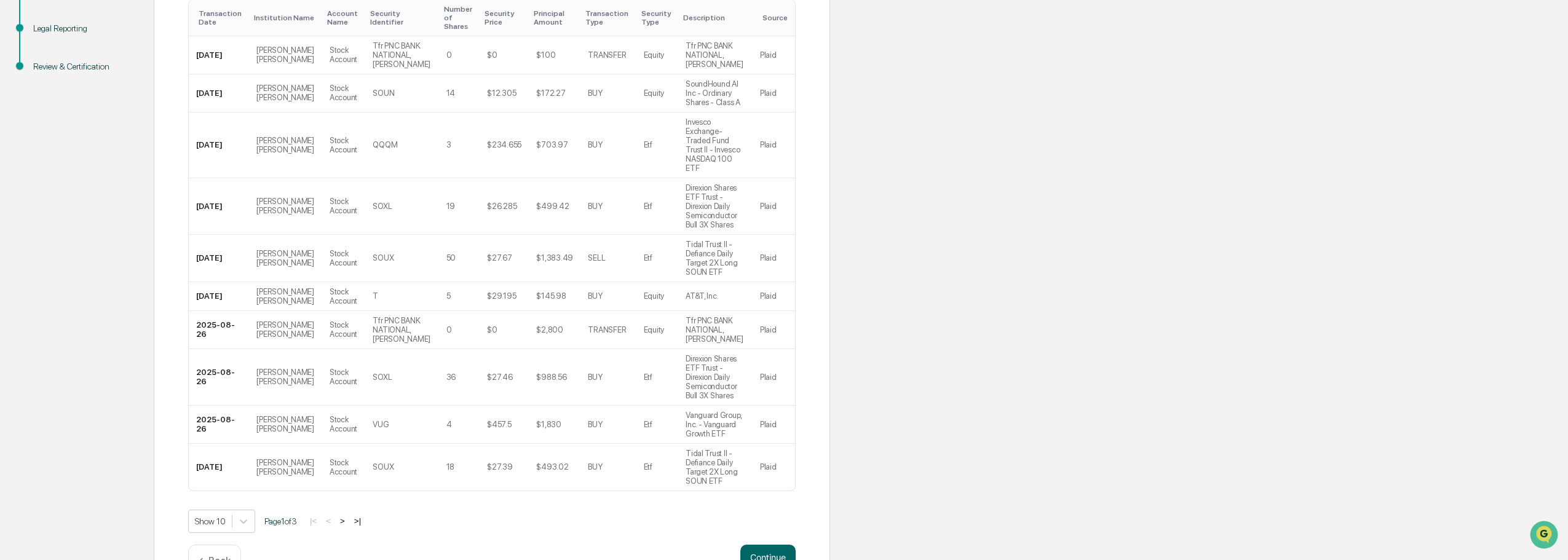
scroll to position [242, 0]
click at [657, 543] on button "Continue" at bounding box center [768, 555] width 56 height 24
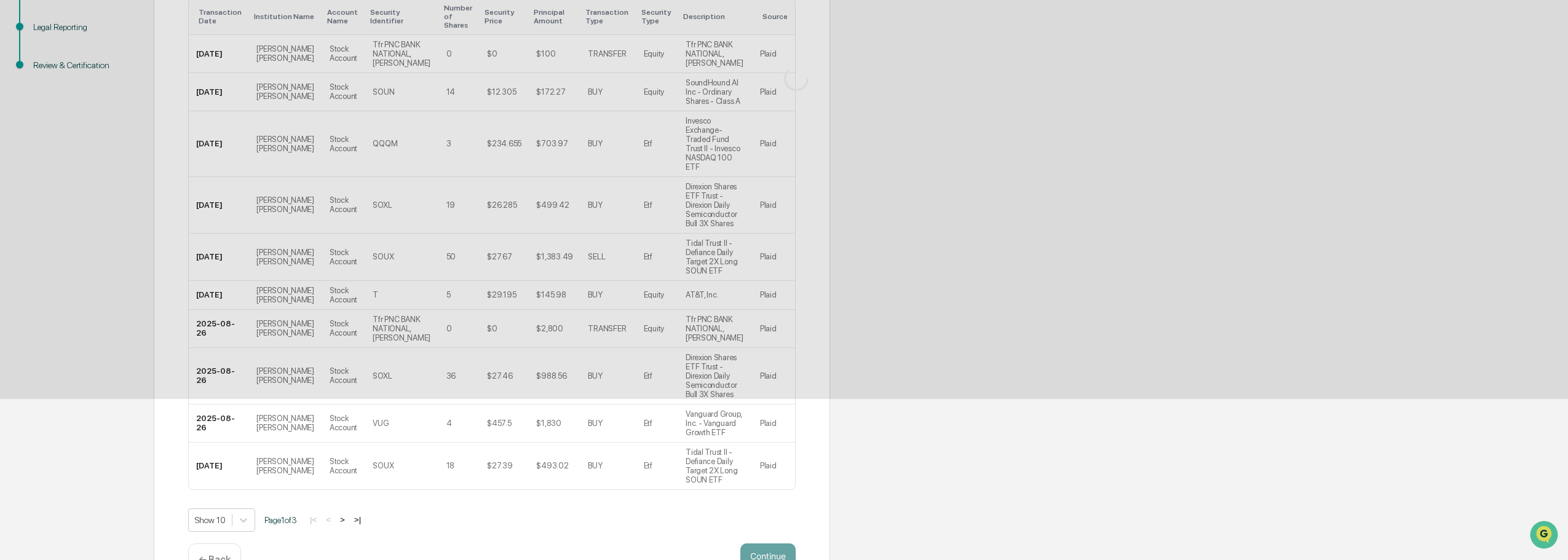
scroll to position [0, 0]
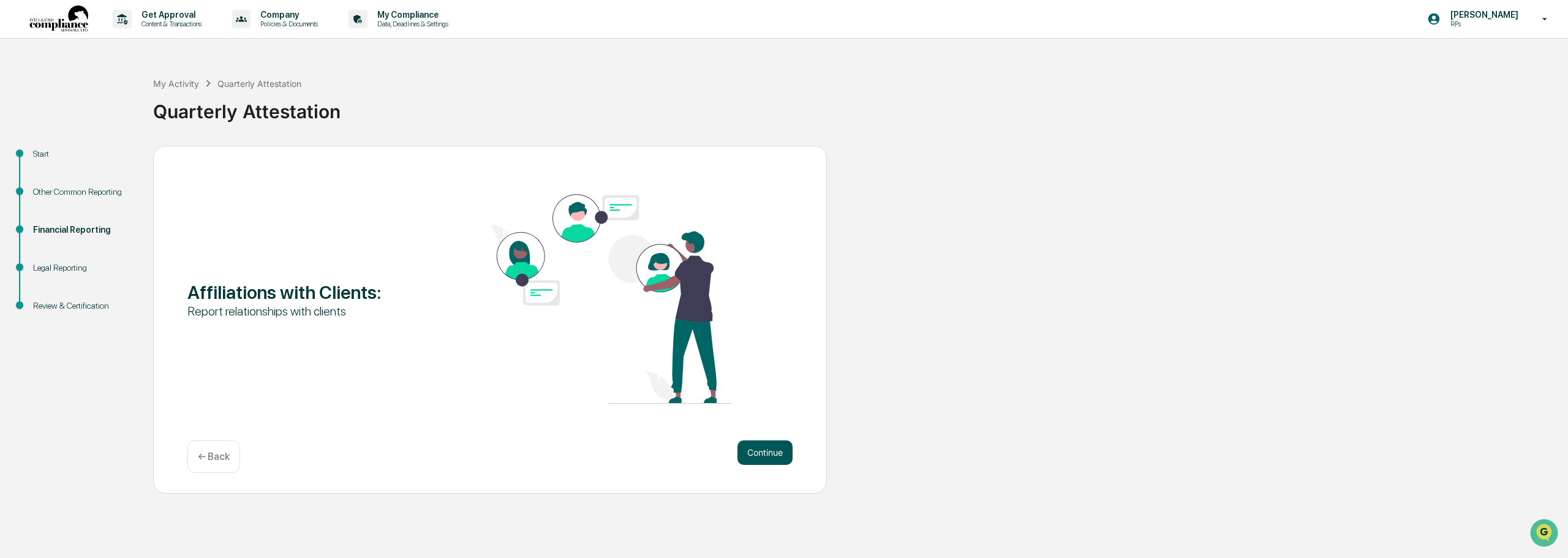
click at [654, 462] on button "Continue" at bounding box center [765, 452] width 55 height 24
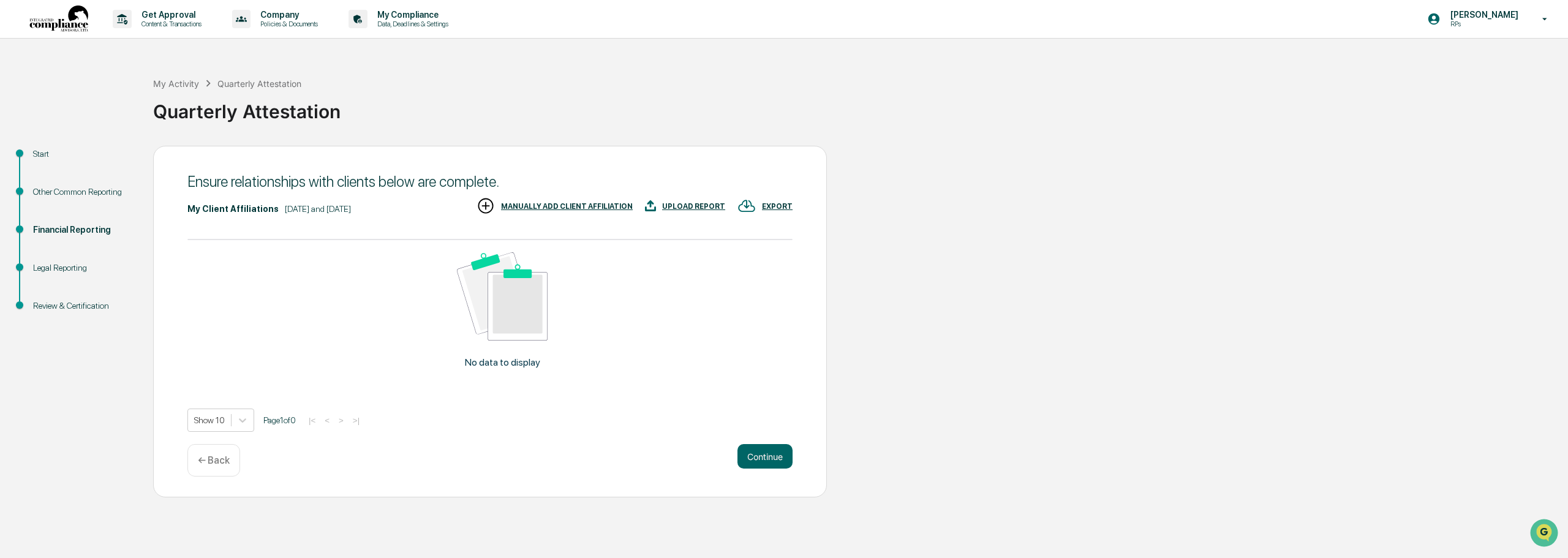
click at [604, 205] on div "MANUALLY ADD CLIENT AFFILIATION" at bounding box center [566, 206] width 132 height 8
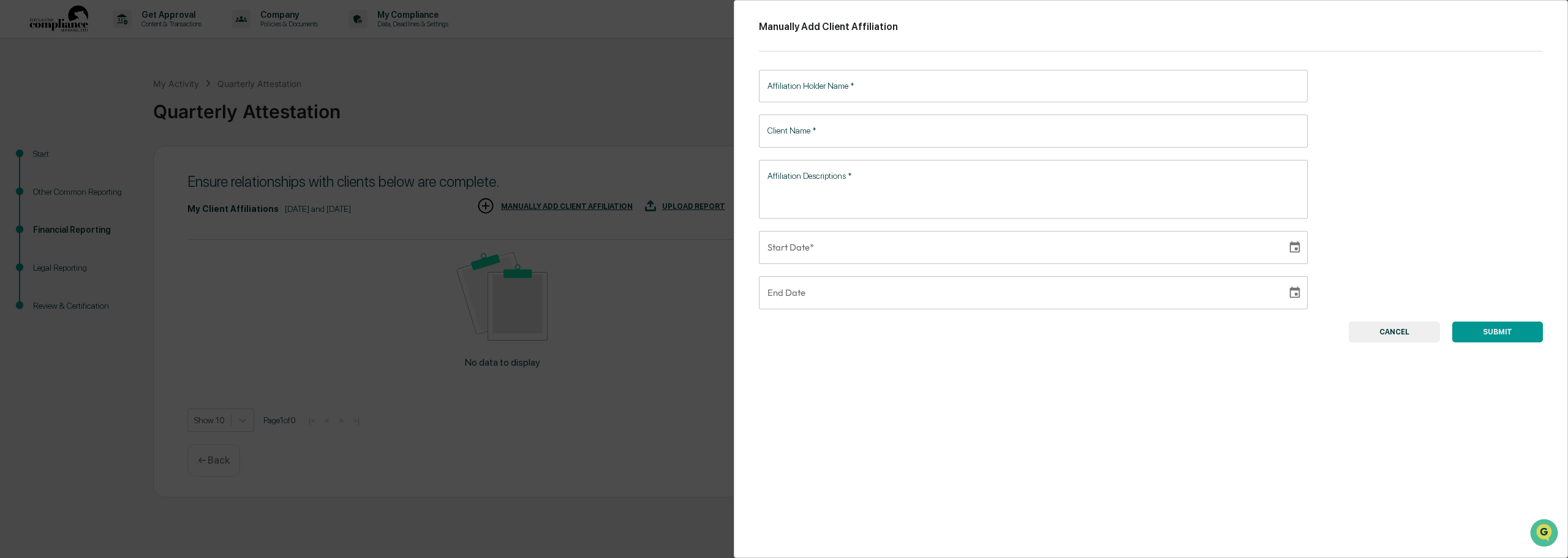
click at [654, 87] on input "Affiliation Holder Name   *" at bounding box center [1033, 86] width 549 height 33
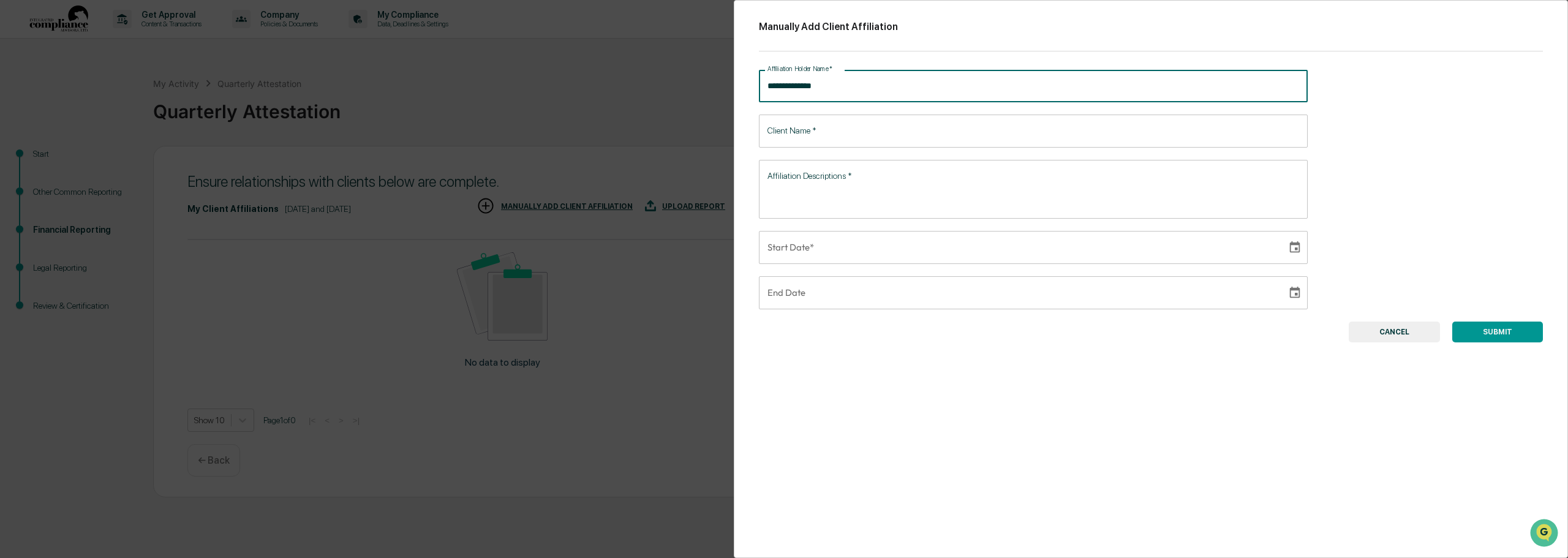
type input "**********"
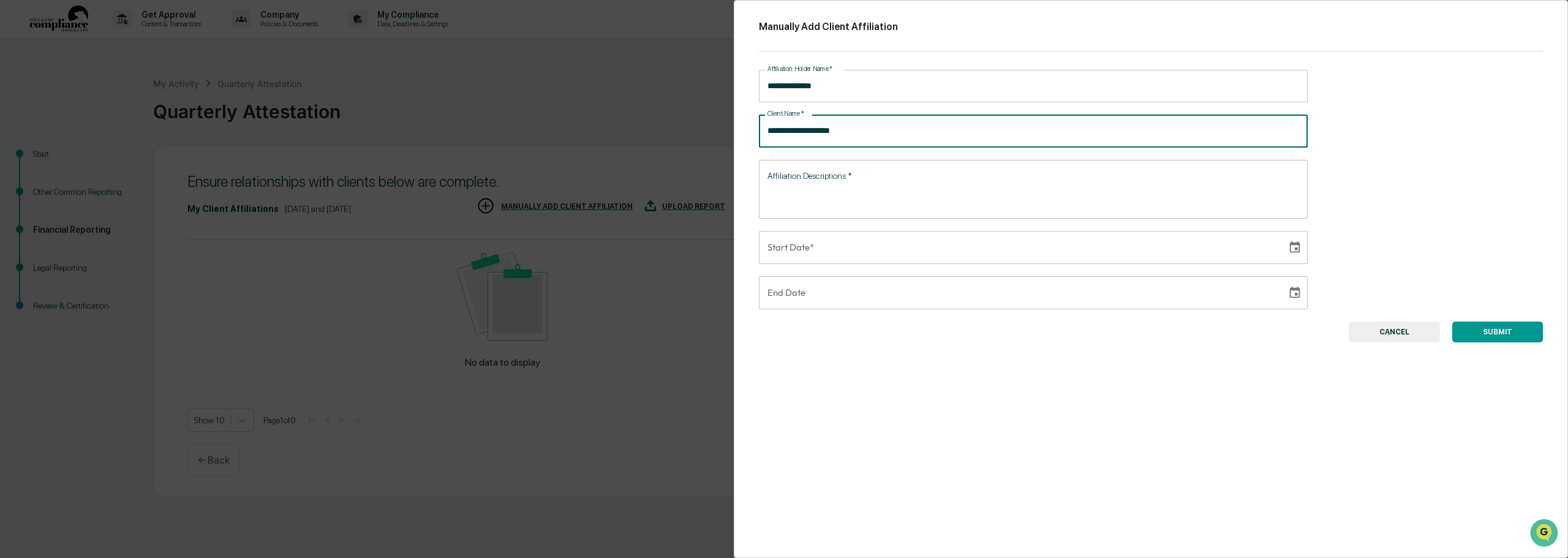
type input "**********"
click at [654, 164] on div "* Affiliation Descriptions   *" at bounding box center [1033, 190] width 549 height 59
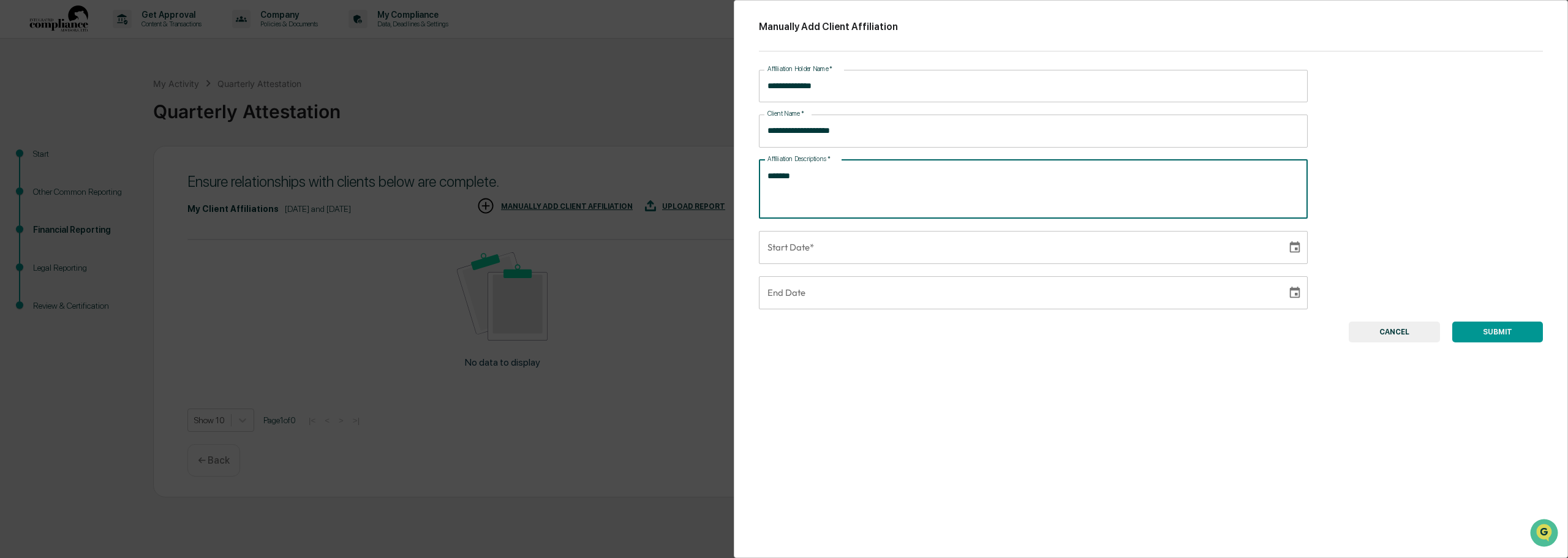
type textarea "*******"
click at [654, 253] on input "**********" at bounding box center [1018, 247] width 519 height 33
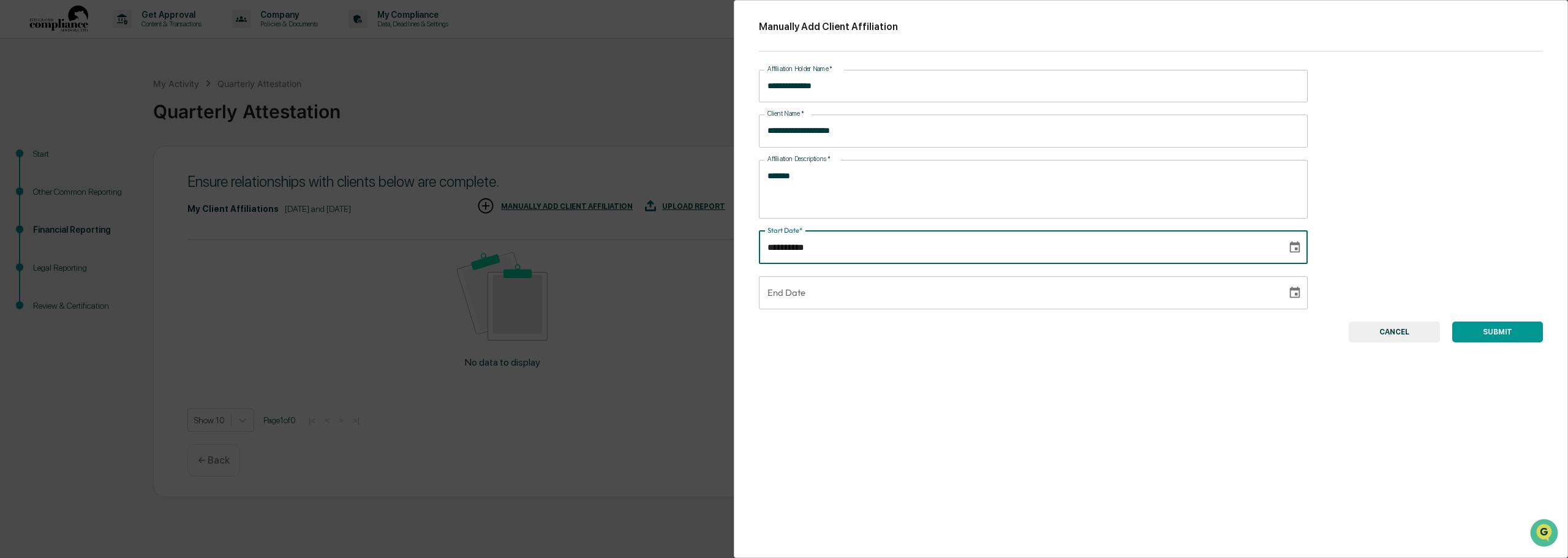
type input "**********"
click at [654, 274] on div "**********" at bounding box center [1150, 279] width 834 height 558
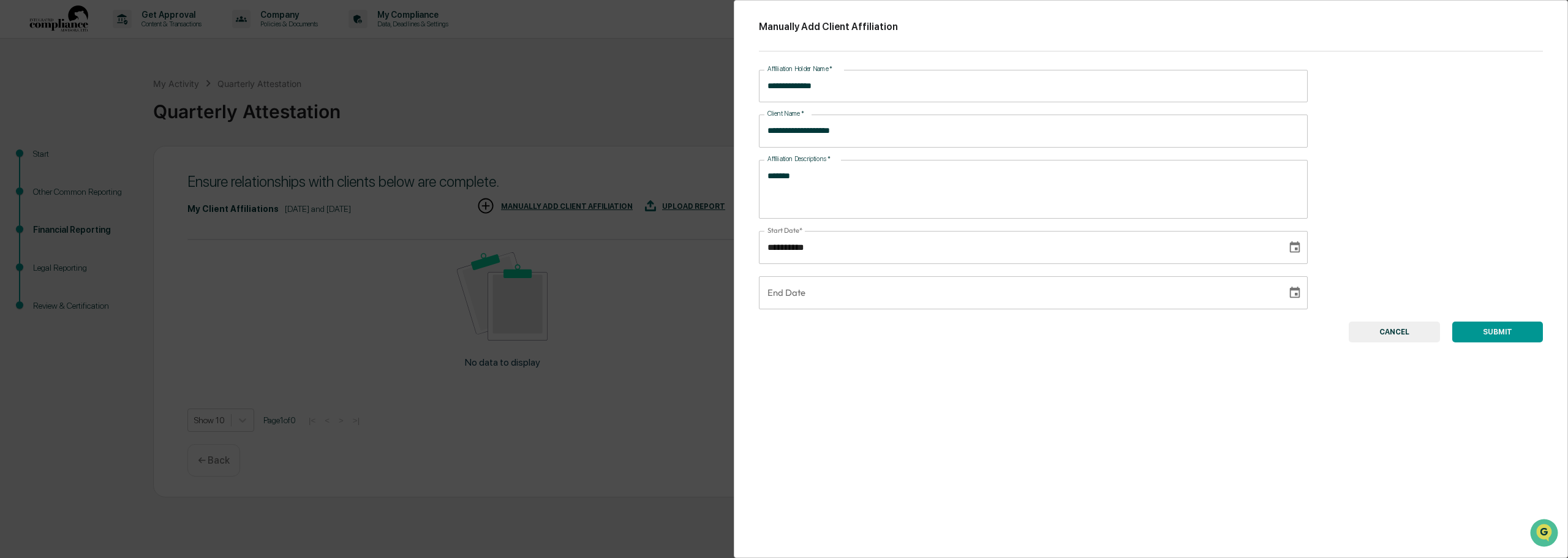
click at [654, 339] on button "SUBMIT" at bounding box center [1498, 331] width 91 height 21
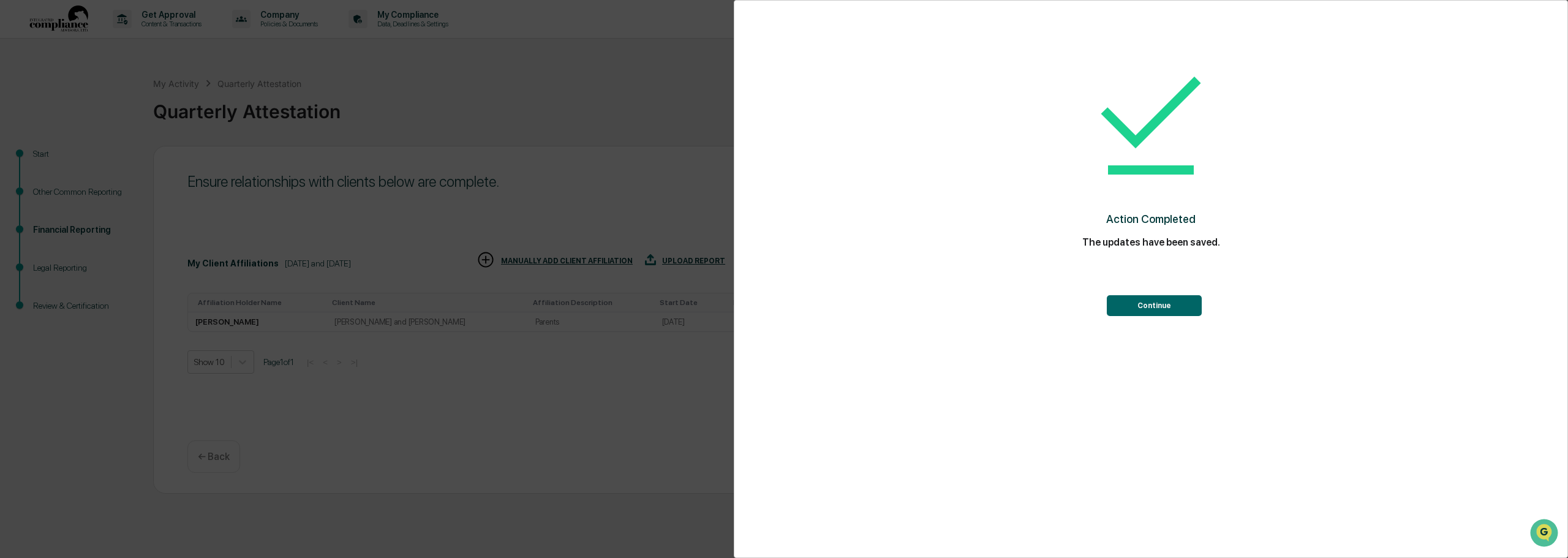
click at [654, 307] on button "Continue" at bounding box center [1154, 305] width 95 height 21
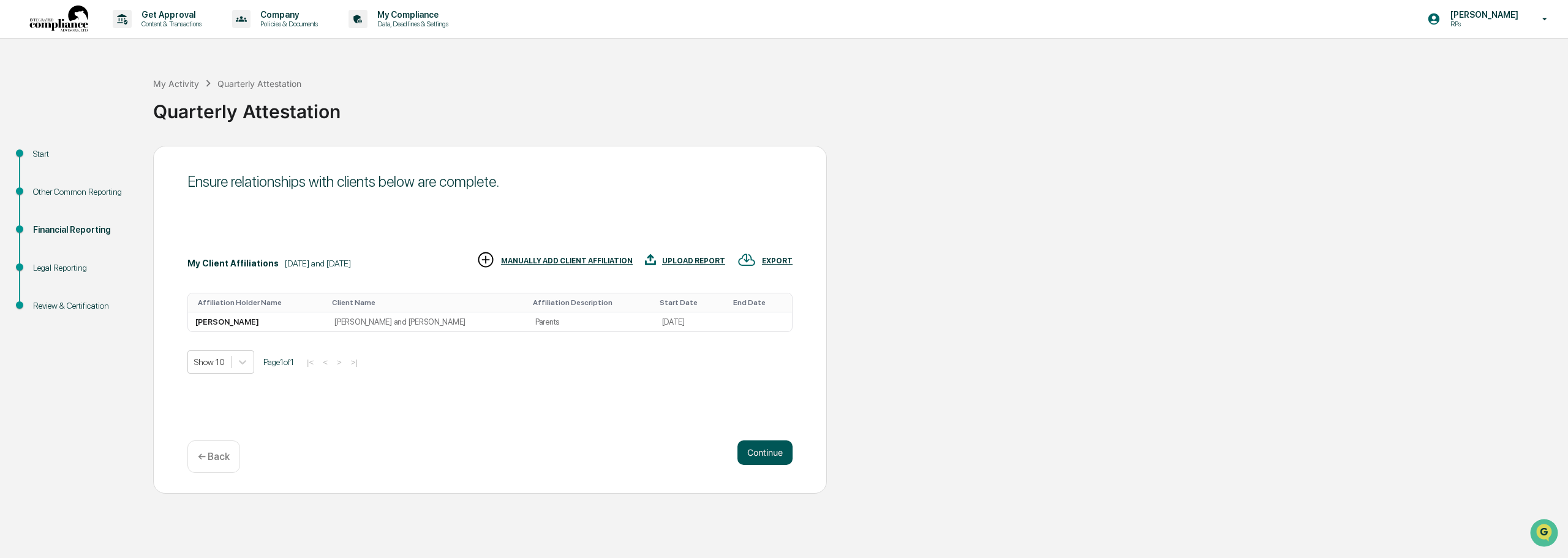
click at [654, 454] on button "Continue" at bounding box center [765, 452] width 55 height 24
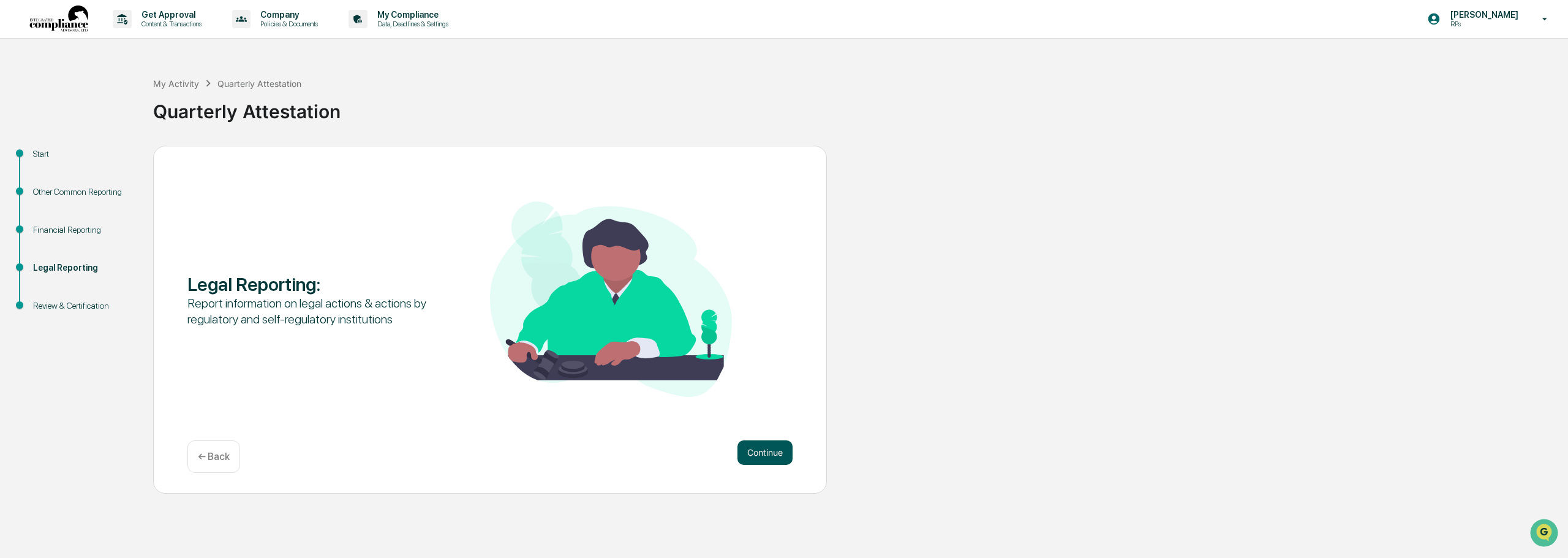
click at [654, 451] on button "Continue" at bounding box center [765, 452] width 55 height 24
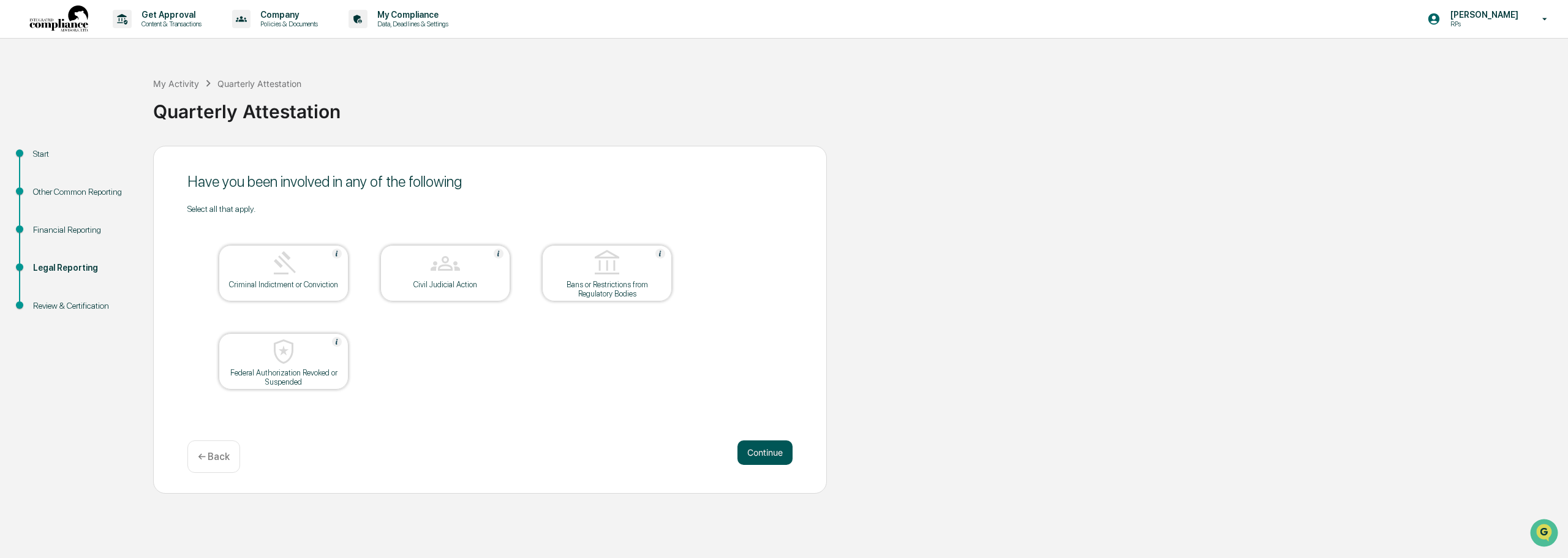
click at [654, 448] on button "Continue" at bounding box center [765, 452] width 55 height 24
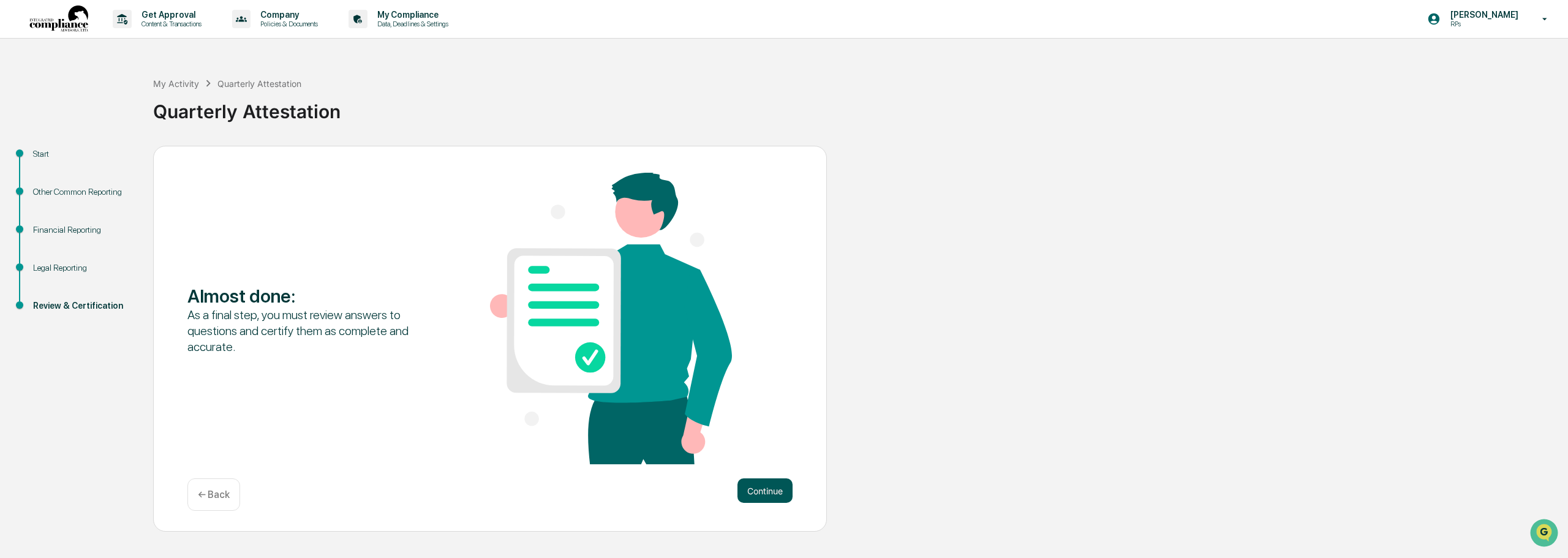
click at [654, 493] on button "Continue" at bounding box center [765, 490] width 55 height 24
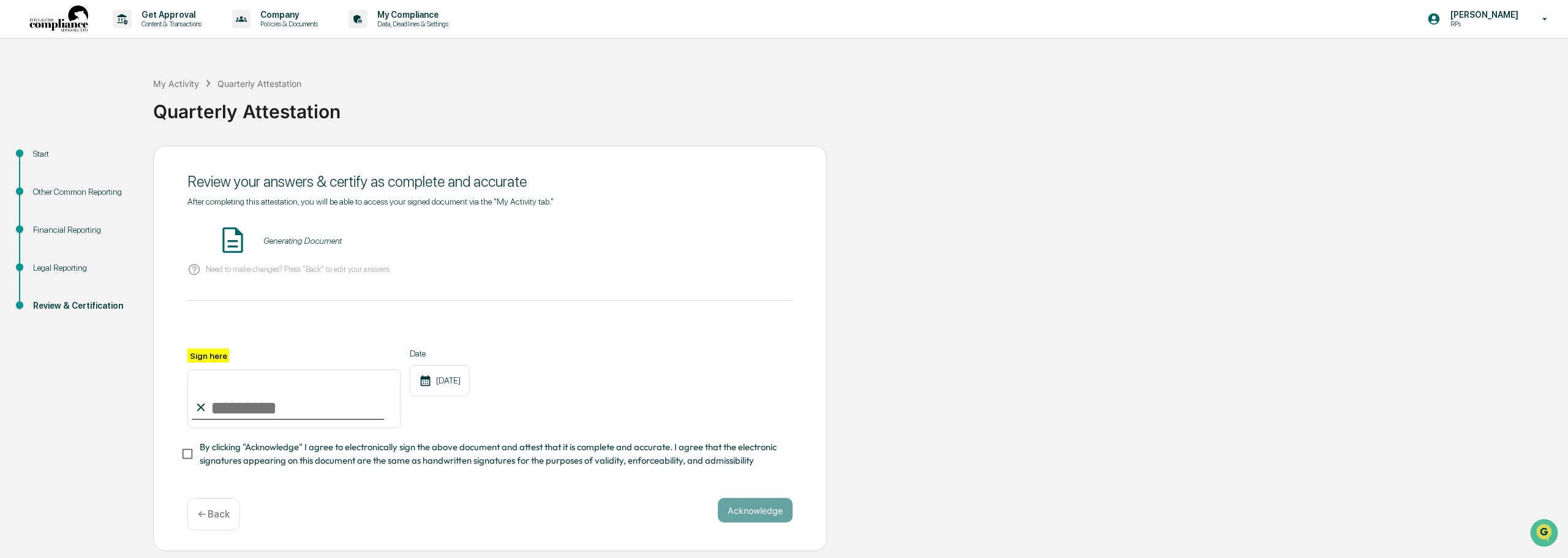
click at [223, 409] on input "Sign here" at bounding box center [294, 399] width 214 height 59
type input "*"
type input "**********"
click at [654, 493] on div "**********" at bounding box center [489, 349] width 674 height 406
click at [654, 419] on div "**********" at bounding box center [489, 388] width 605 height 80
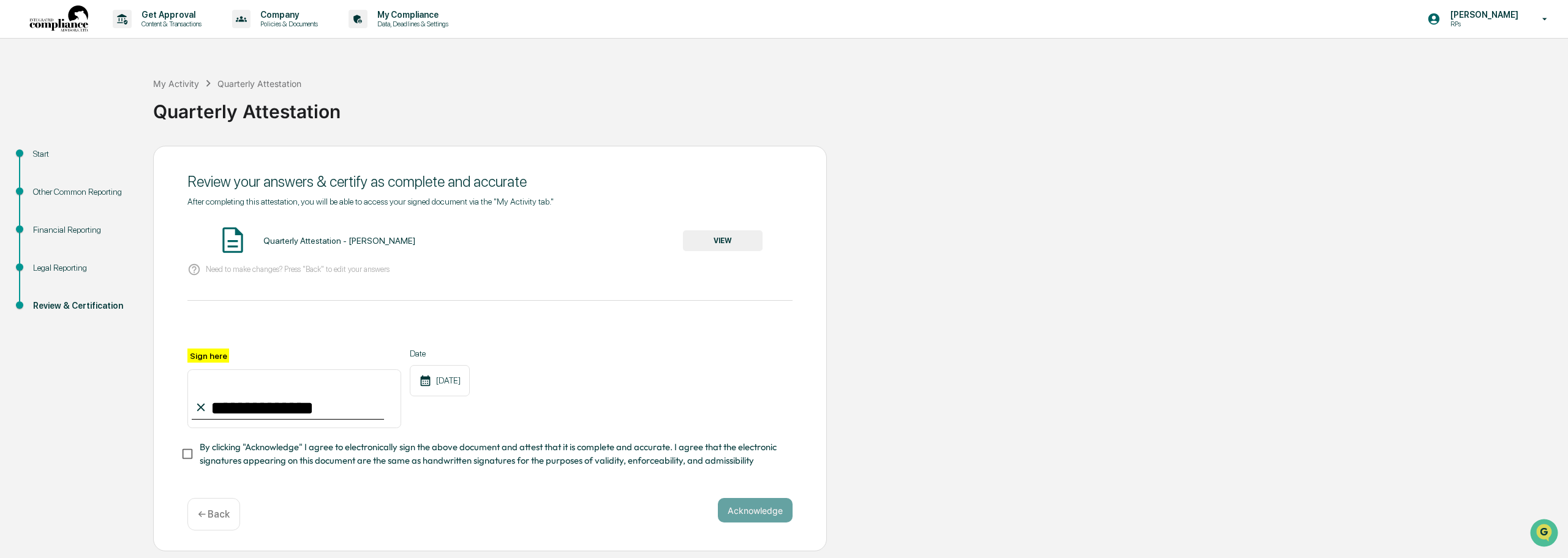
click at [654, 238] on button "VIEW" at bounding box center [722, 240] width 80 height 21
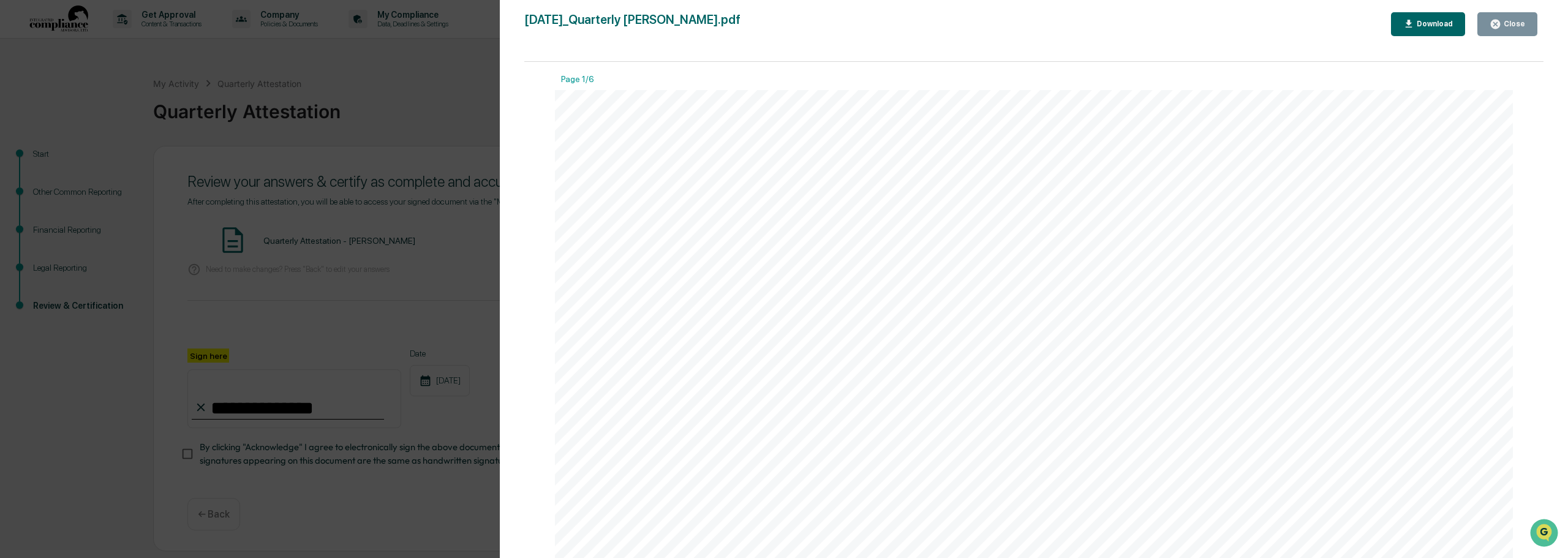
click at [654, 23] on div "Close" at bounding box center [1513, 23] width 23 height 8
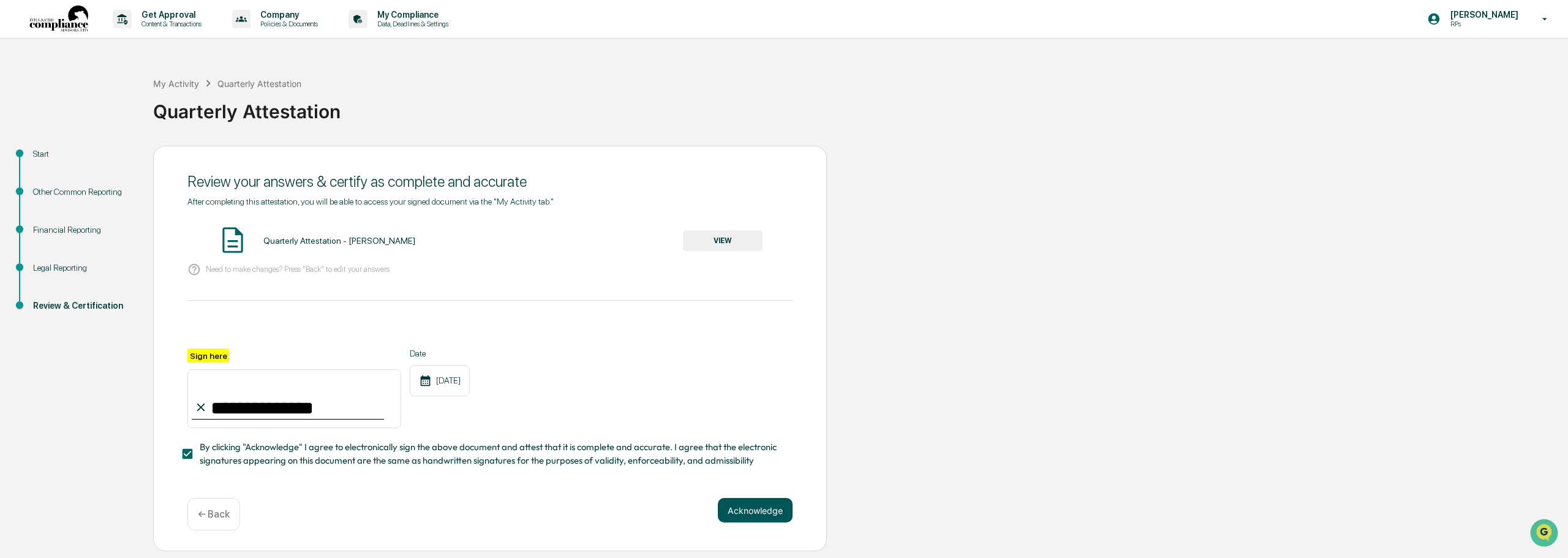
click at [654, 509] on button "Acknowledge" at bounding box center [754, 509] width 75 height 24
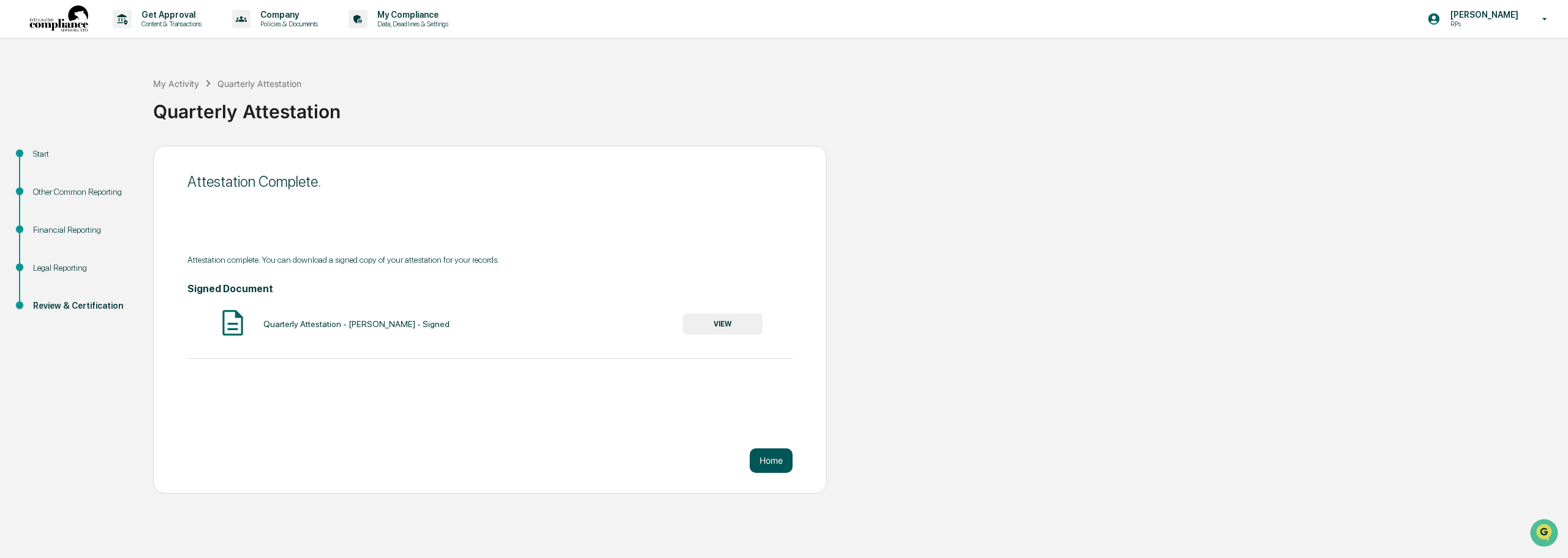
click at [654, 462] on button "Home" at bounding box center [770, 460] width 43 height 24
